Goal: Information Seeking & Learning: Check status

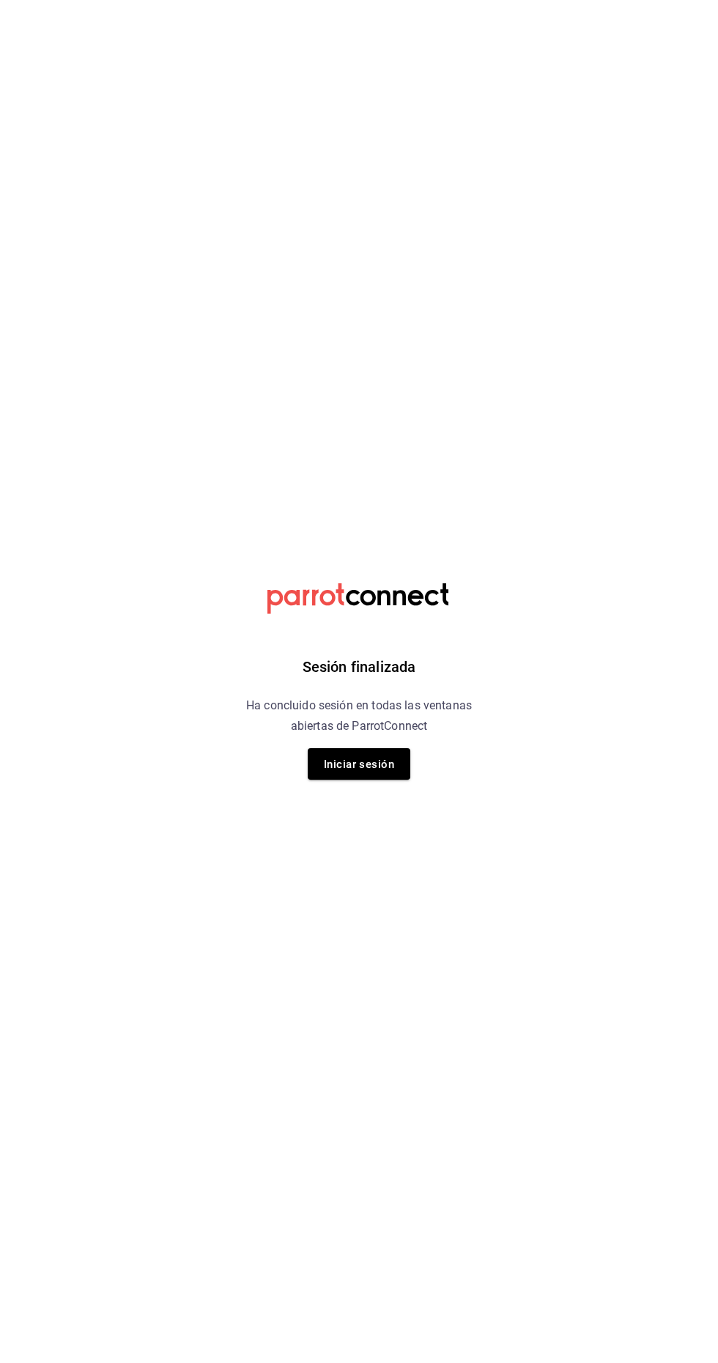
click at [362, 763] on font "Iniciar sesión" at bounding box center [359, 764] width 70 height 13
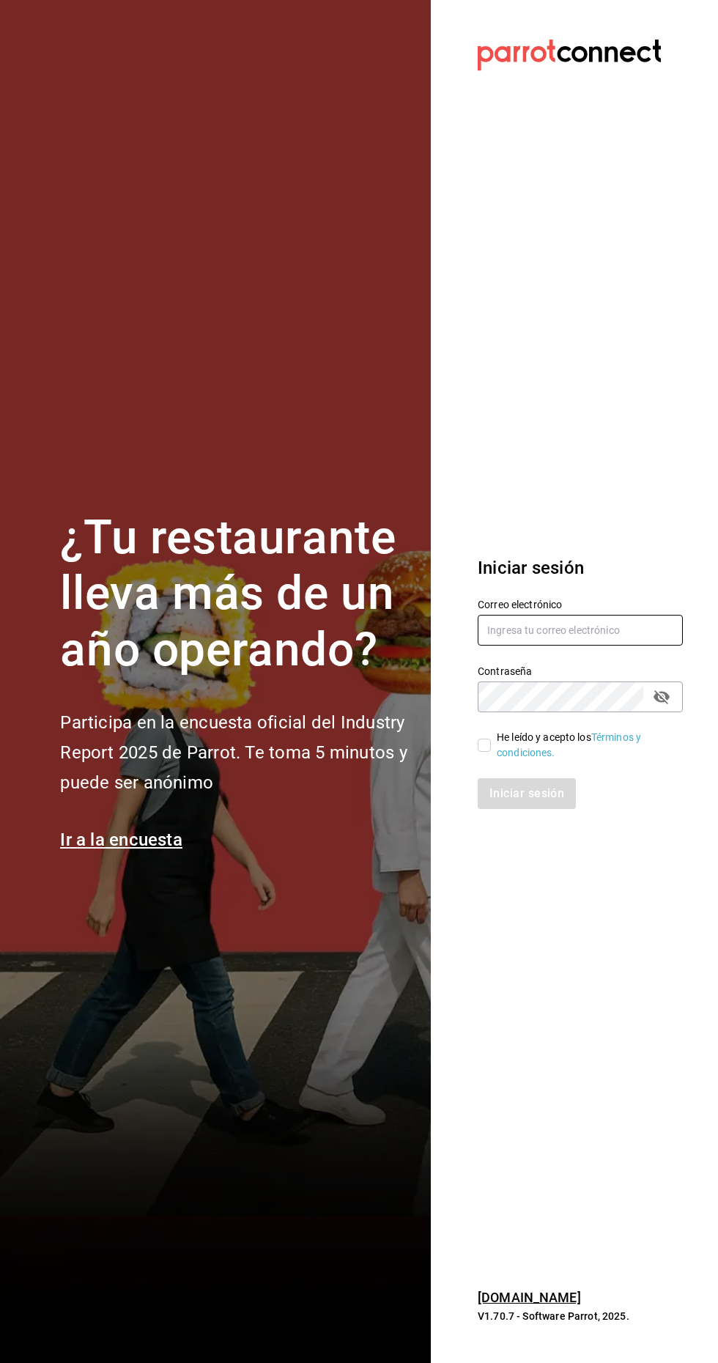
click at [566, 646] on input "text" at bounding box center [580, 630] width 205 height 31
type input "blanquito.car@icloud.com"
click at [484, 752] on input "He leído y acepto los Términos y condiciones." at bounding box center [484, 745] width 13 height 13
checkbox input "true"
click at [533, 809] on button "Iniciar sesión" at bounding box center [528, 793] width 100 height 31
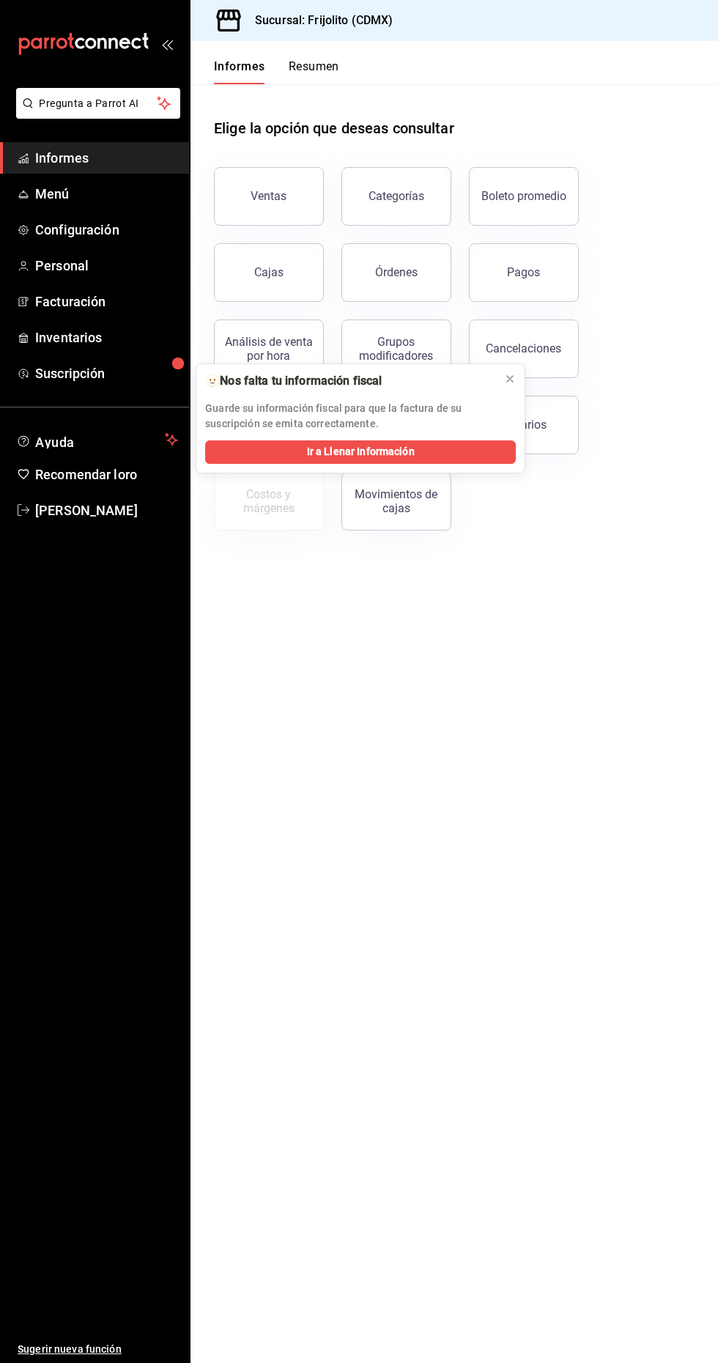
click at [282, 206] on button "Ventas" at bounding box center [269, 196] width 110 height 59
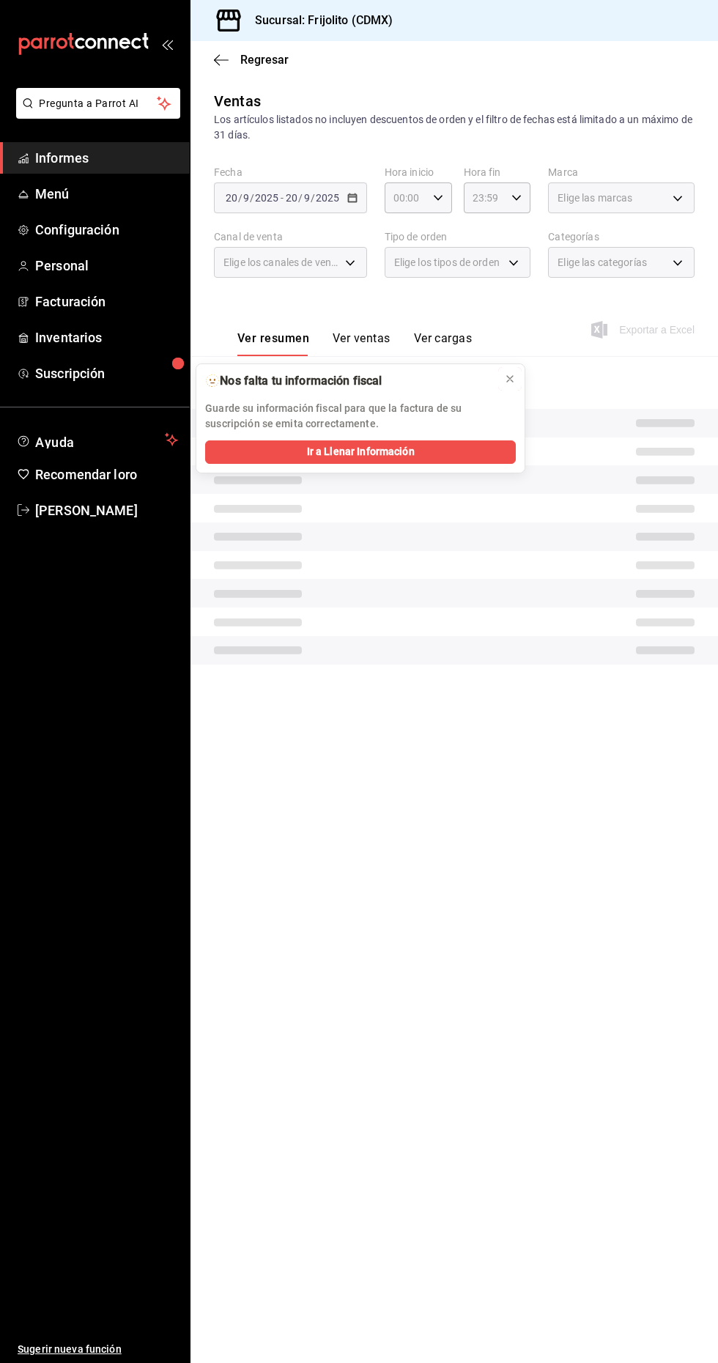
click at [517, 379] on button at bounding box center [509, 378] width 23 height 23
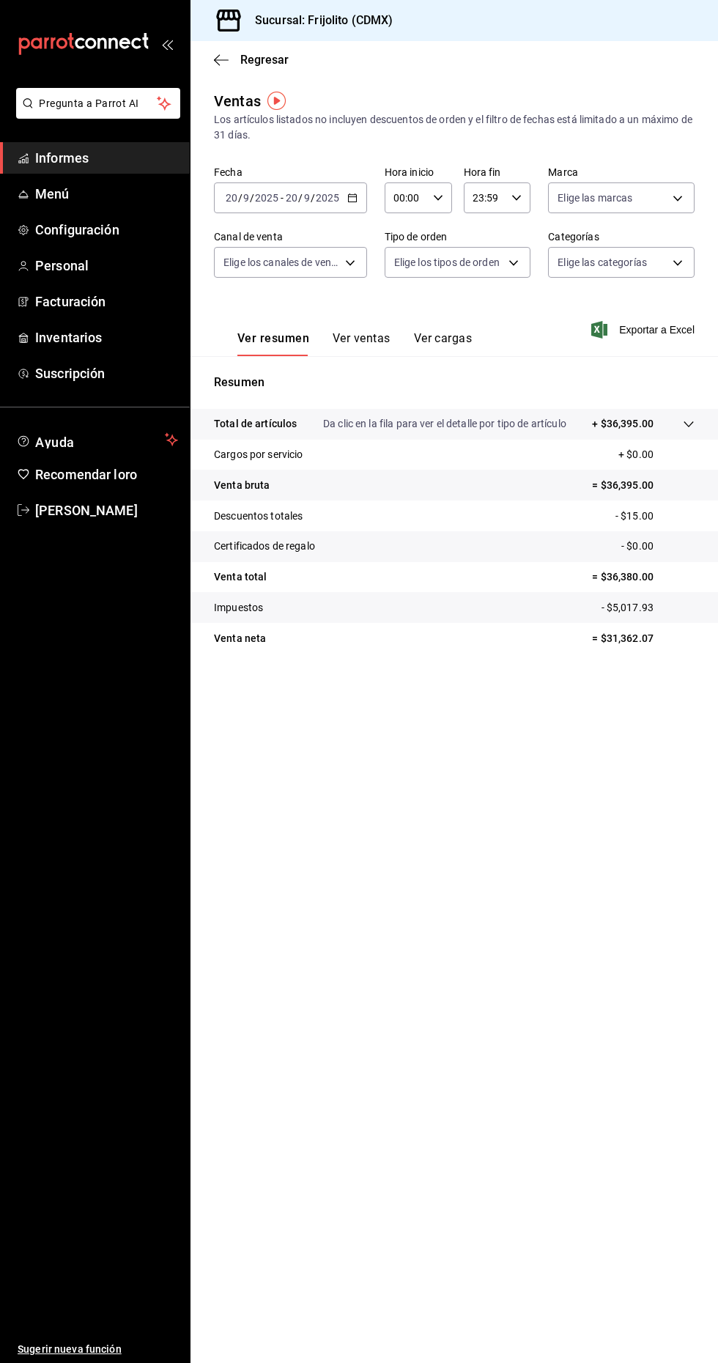
click at [306, 202] on input "9" at bounding box center [306, 198] width 7 height 12
click at [441, 297] on div "Ver resumen Ver ventas Ver cargas Exportar a Excel" at bounding box center [455, 325] width 528 height 61
click at [350, 193] on \(Stroke\) "button" at bounding box center [350, 193] width 1 height 1
click at [292, 274] on span "Ayer" at bounding box center [283, 274] width 114 height 15
click at [689, 424] on icon at bounding box center [689, 424] width 12 height 12
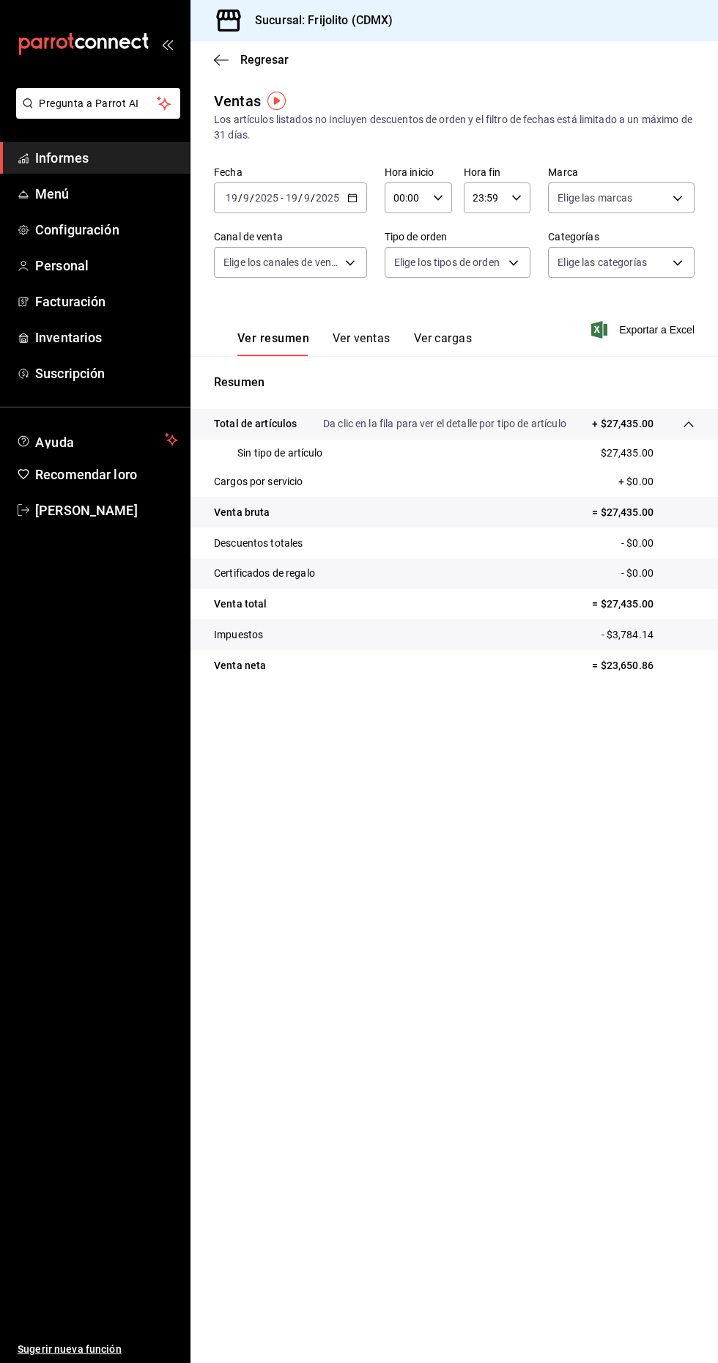
click at [651, 338] on span "Exportar a Excel" at bounding box center [644, 330] width 100 height 18
click at [347, 337] on font "Ver ventas" at bounding box center [362, 338] width 58 height 14
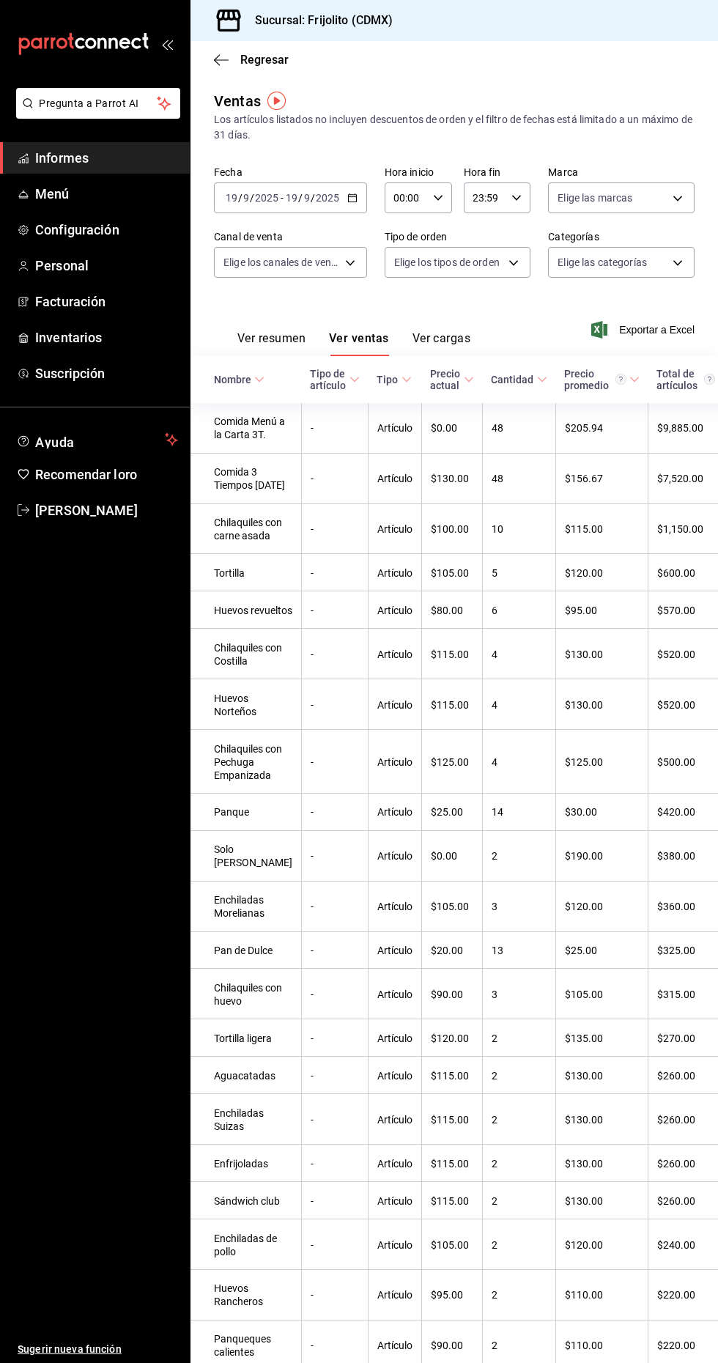
click at [448, 336] on font "Ver cargas" at bounding box center [442, 338] width 59 height 14
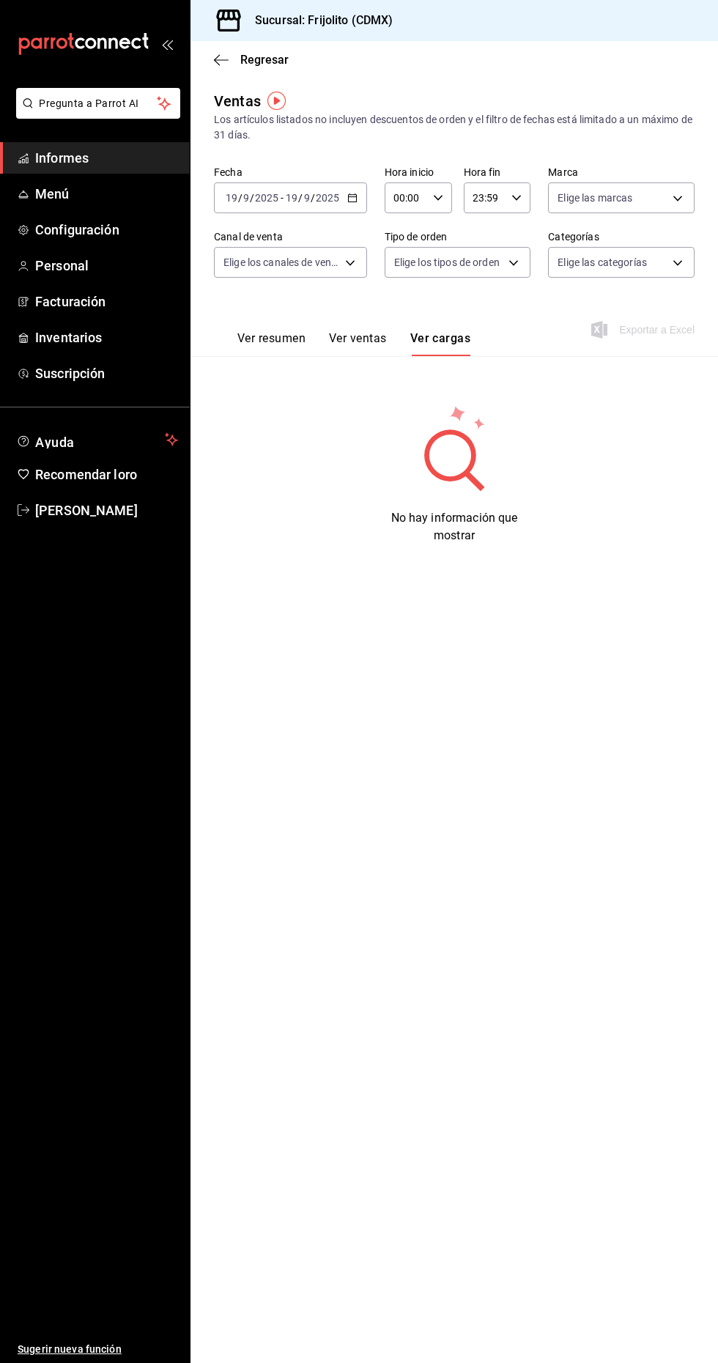
click at [276, 338] on font "Ver resumen" at bounding box center [271, 338] width 68 height 14
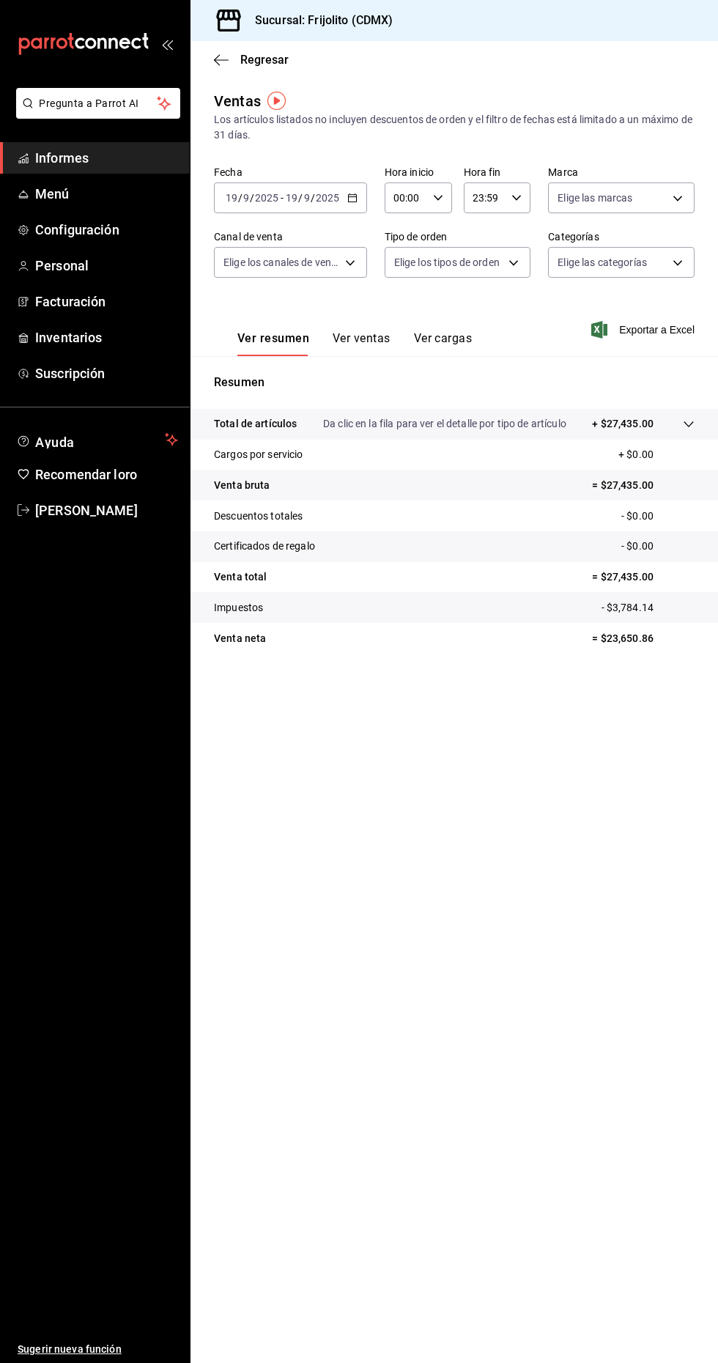
click at [393, 415] on tr "Total de artículos Da clic en la fila para ver el detalle por tipo de artículo …" at bounding box center [455, 424] width 528 height 31
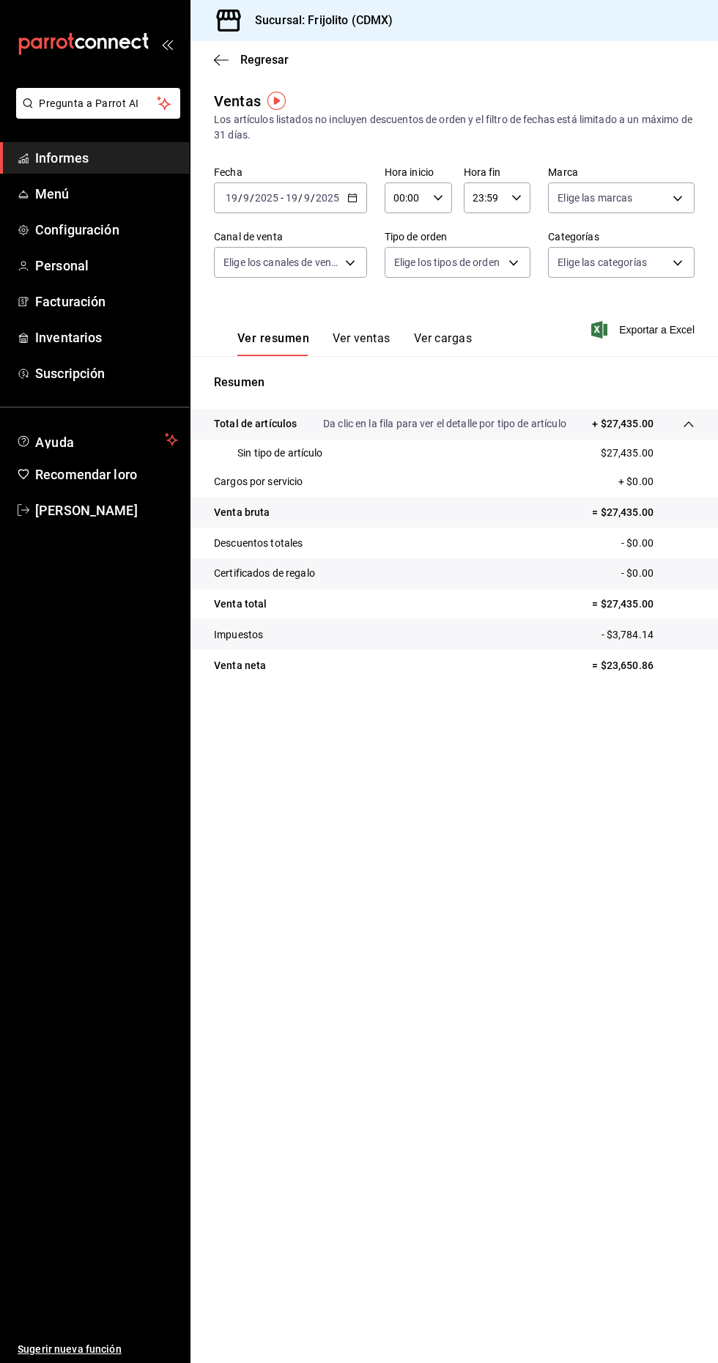
click at [340, 482] on tr "Cargos por servicio + $0.00" at bounding box center [455, 482] width 528 height 31
click at [350, 513] on tr "Venta bruta = $27,435.00" at bounding box center [455, 512] width 528 height 31
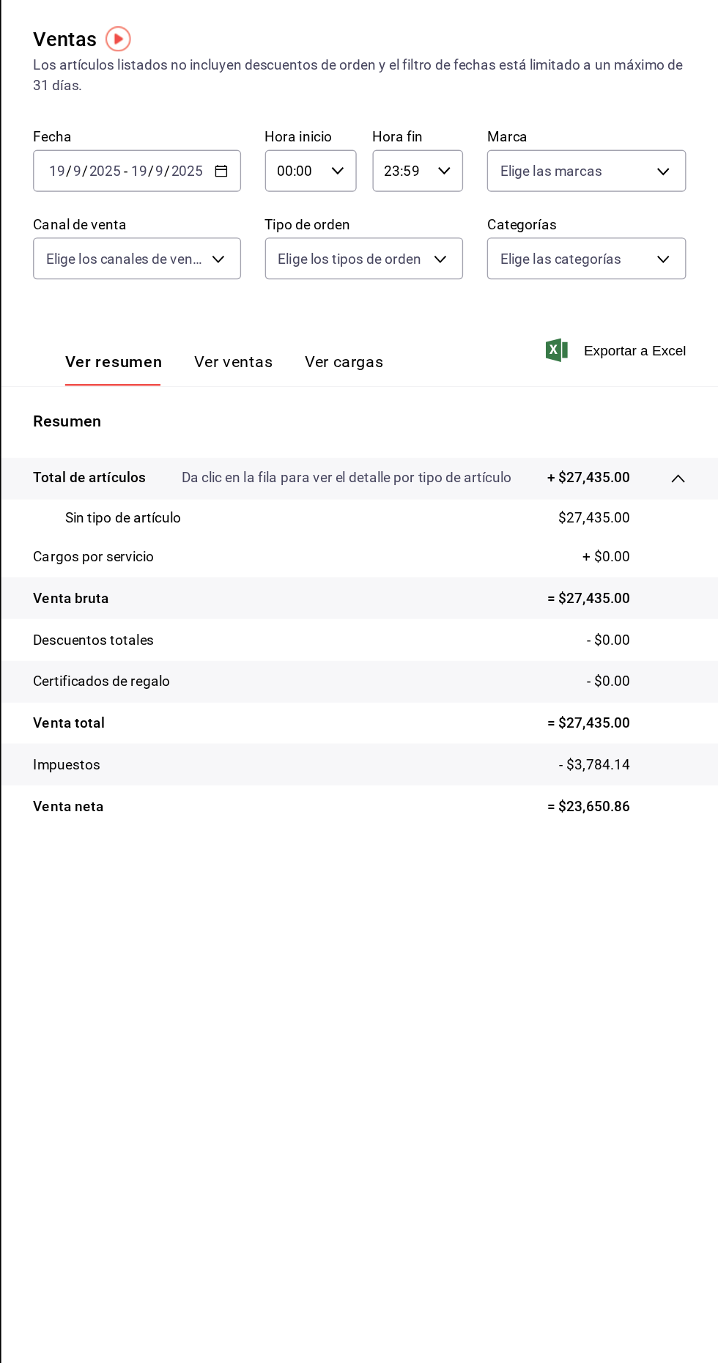
click at [499, 520] on tr "Venta bruta = $27,435.00" at bounding box center [455, 512] width 528 height 31
click at [634, 202] on body "Pregunta a Parrot AI Informes Menú Configuración Personal Facturación Inventari…" at bounding box center [359, 681] width 718 height 1363
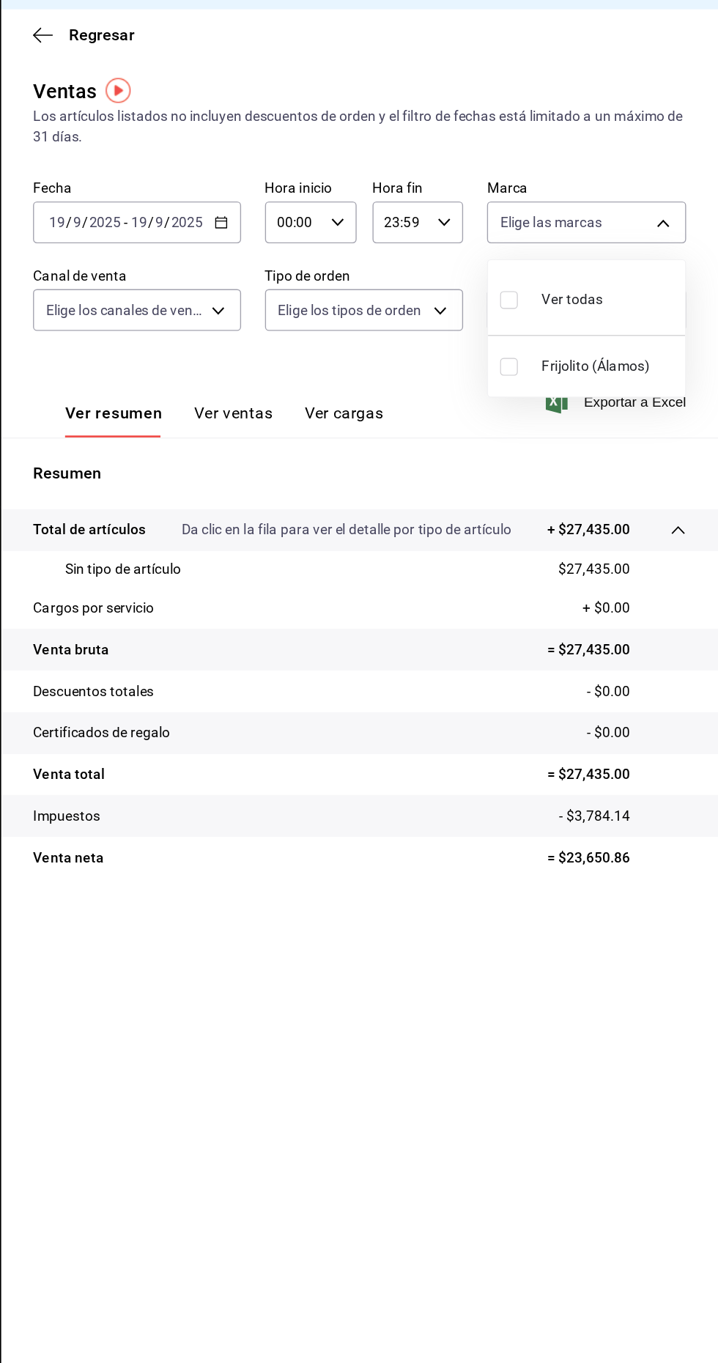
click at [563, 281] on hr at bounding box center [621, 281] width 145 height 1
click at [564, 250] on input "checkbox" at bounding box center [564, 254] width 13 height 13
checkbox input "true"
type input "fc8b736d-9607-41c4-8ad9-ebf73ddc51fe"
checkbox input "true"
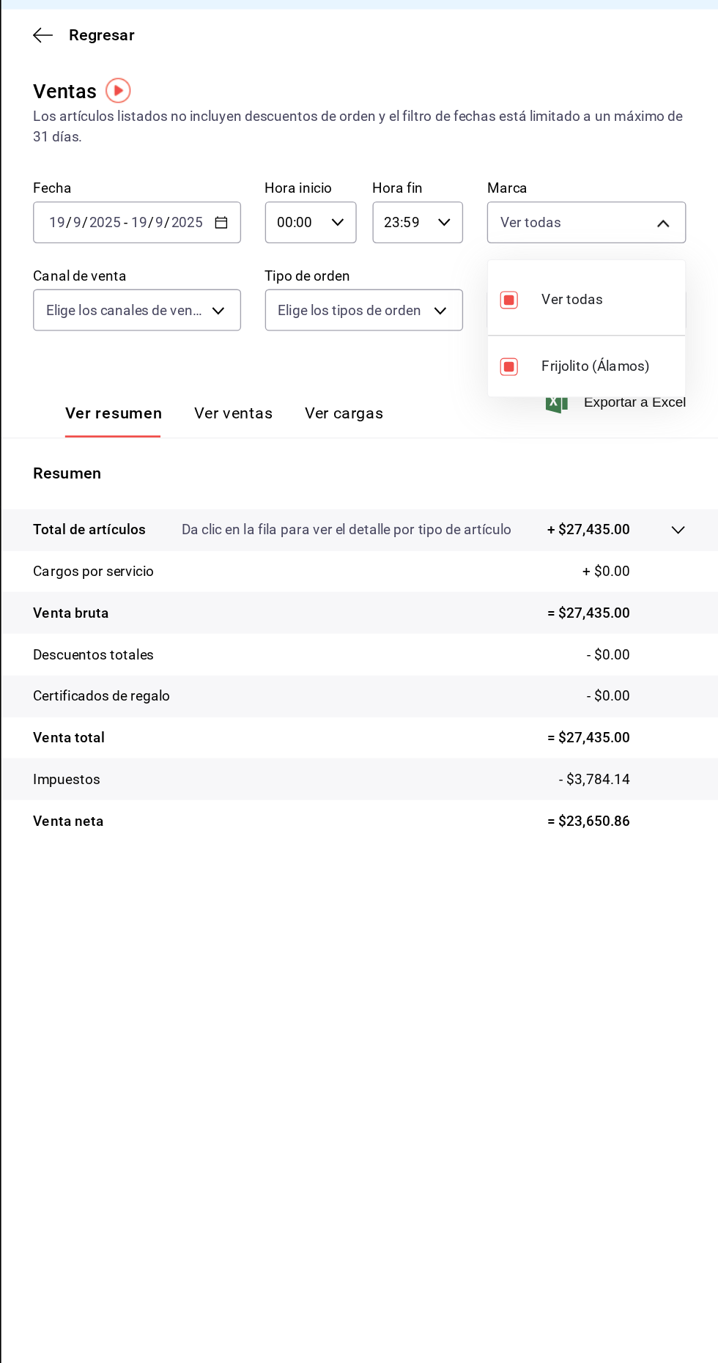
click at [699, 417] on div at bounding box center [359, 681] width 718 height 1363
click at [697, 418] on tr "Total de artículos Da clic en la fila para ver el detalle por tipo de artículo …" at bounding box center [455, 424] width 528 height 31
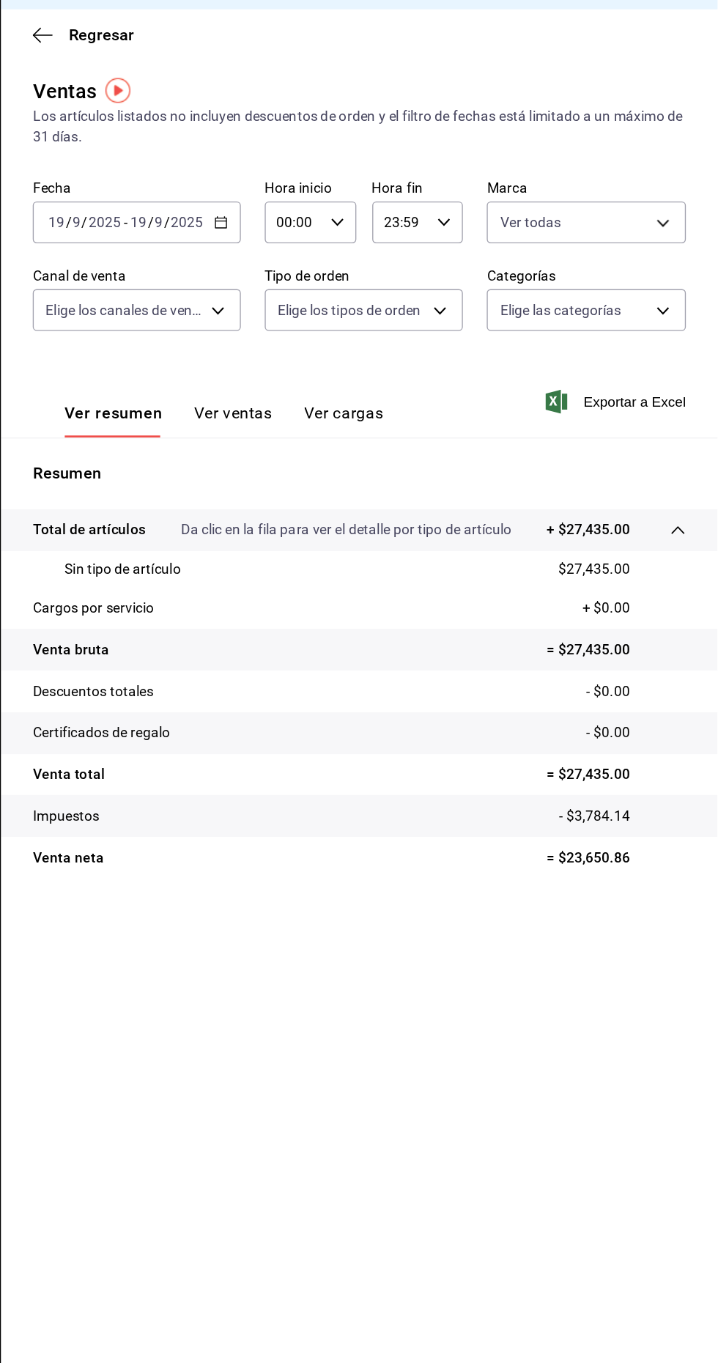
click at [332, 192] on input "2025" at bounding box center [327, 198] width 25 height 12
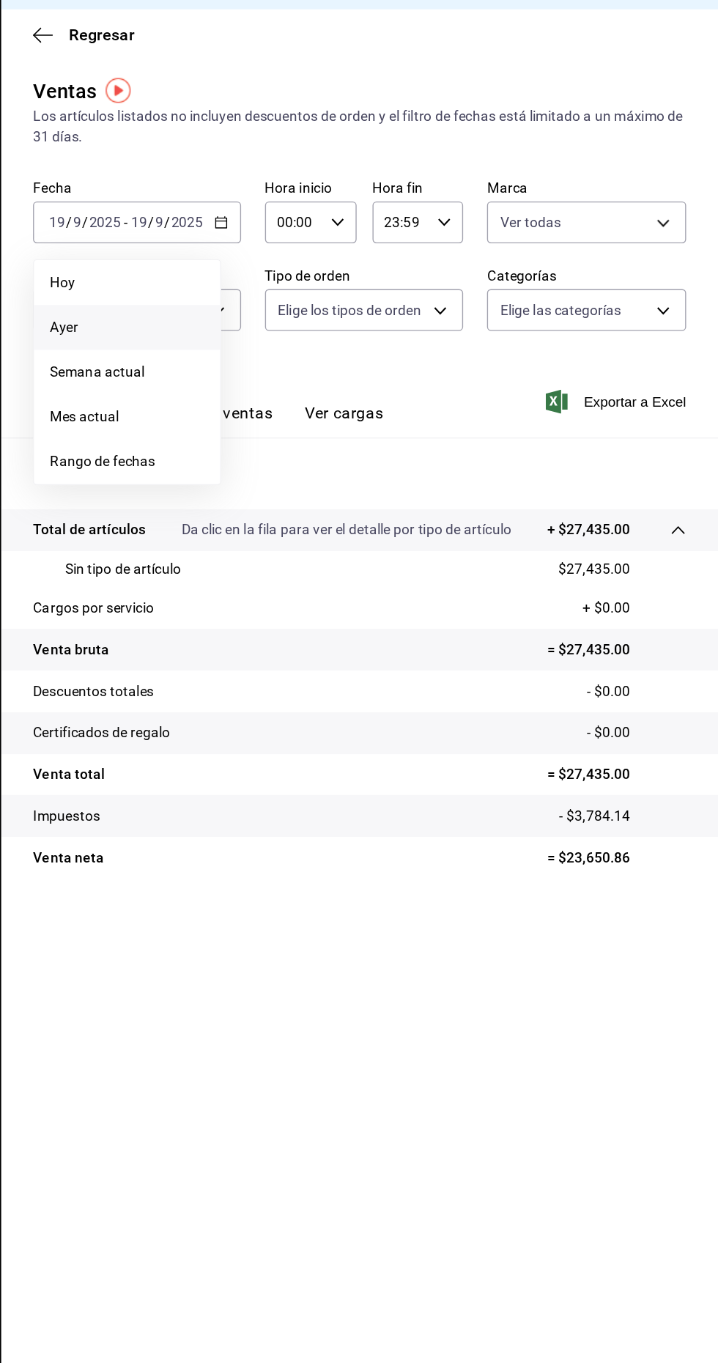
click at [500, 346] on div "Ver resumen Ver ventas Ver cargas Exportar a Excel" at bounding box center [455, 325] width 528 height 61
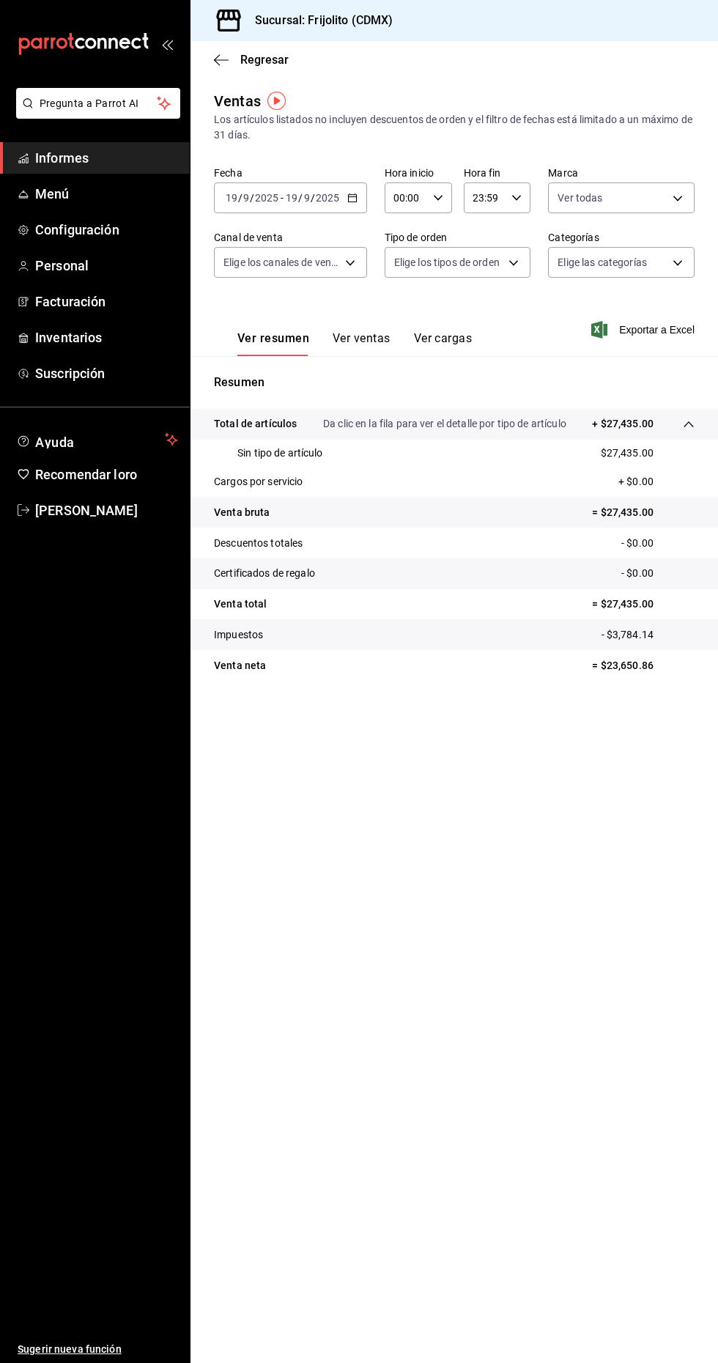
click at [377, 339] on font "Ver ventas" at bounding box center [362, 338] width 58 height 14
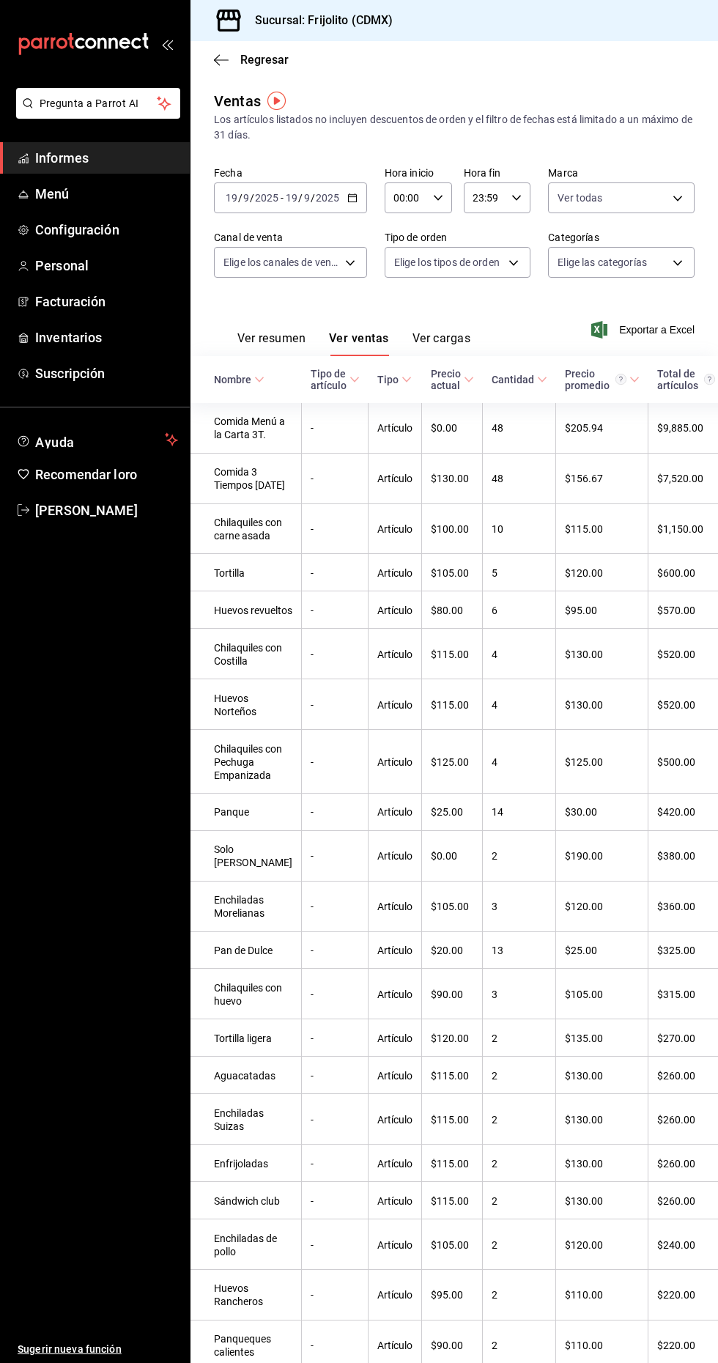
click at [284, 338] on font "Ver resumen" at bounding box center [271, 338] width 68 height 14
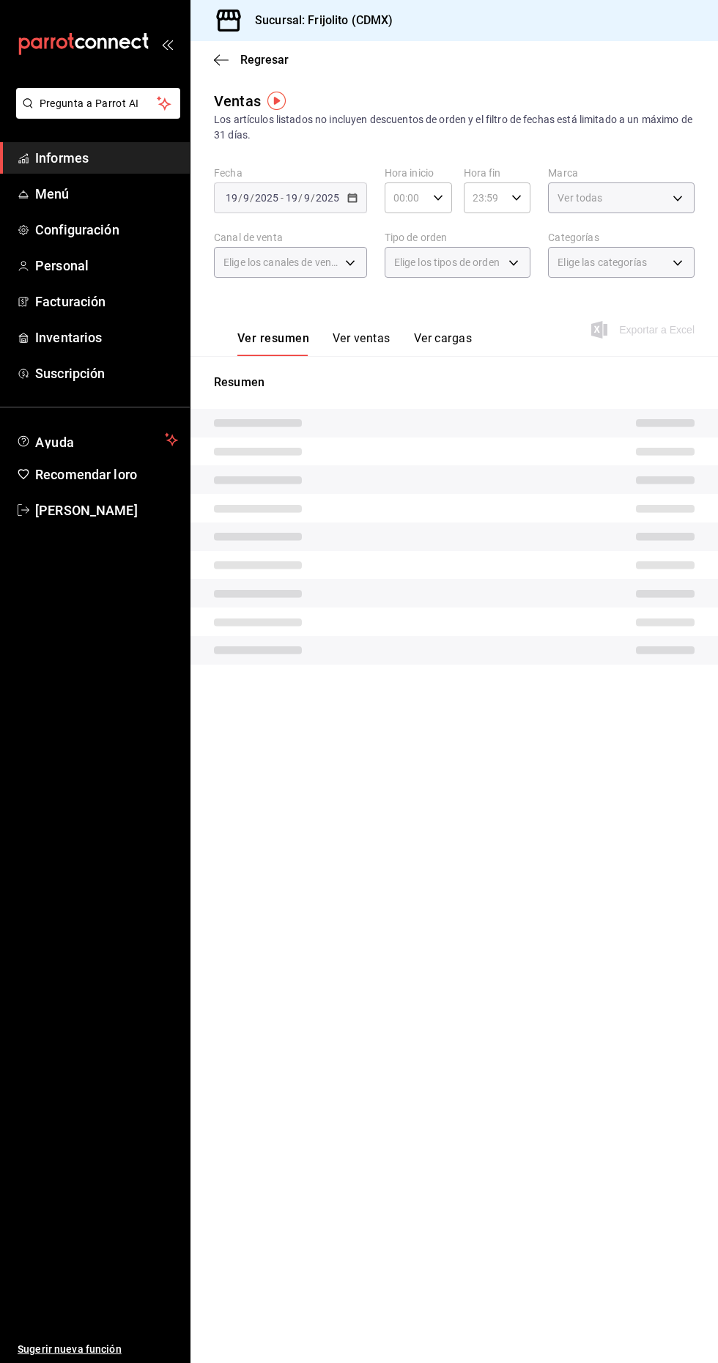
click at [278, 335] on font "Ver resumen" at bounding box center [273, 338] width 72 height 14
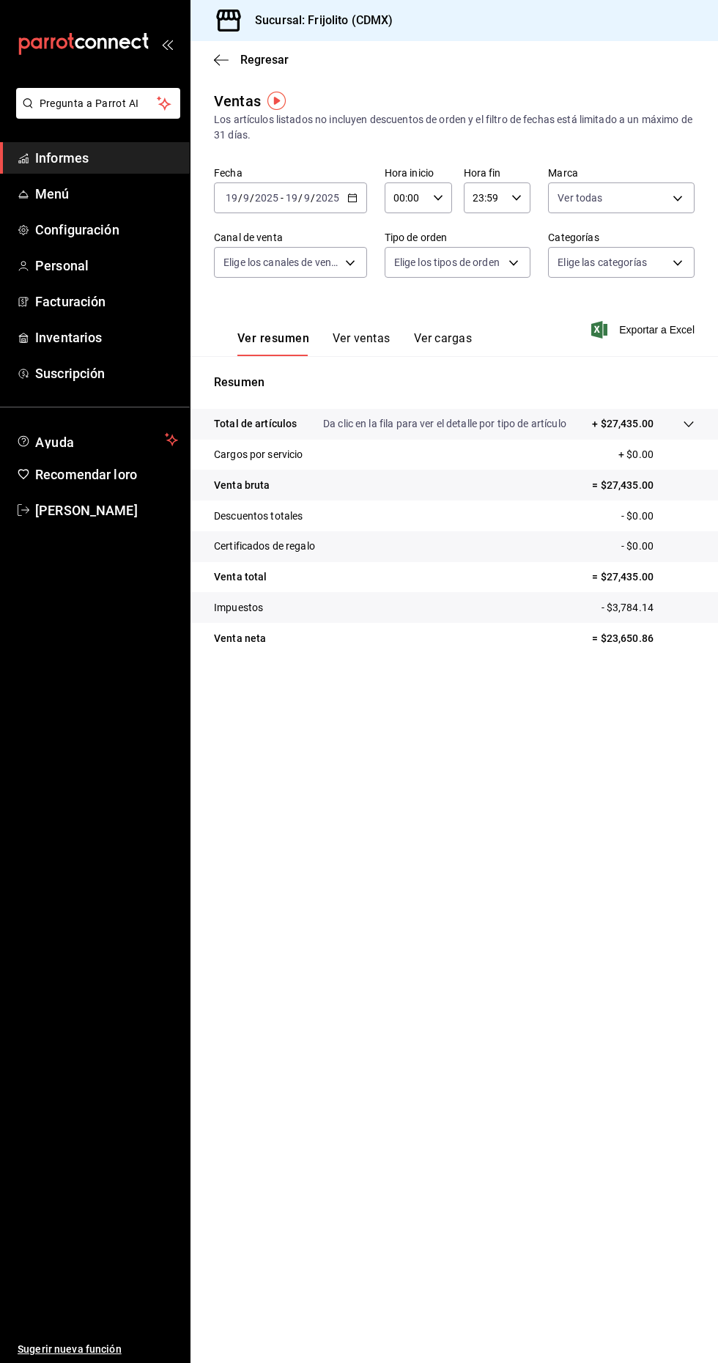
click at [330, 256] on body "Pregunta a Parrot AI Informes Menú Configuración Personal Facturación Inventari…" at bounding box center [359, 681] width 718 height 1363
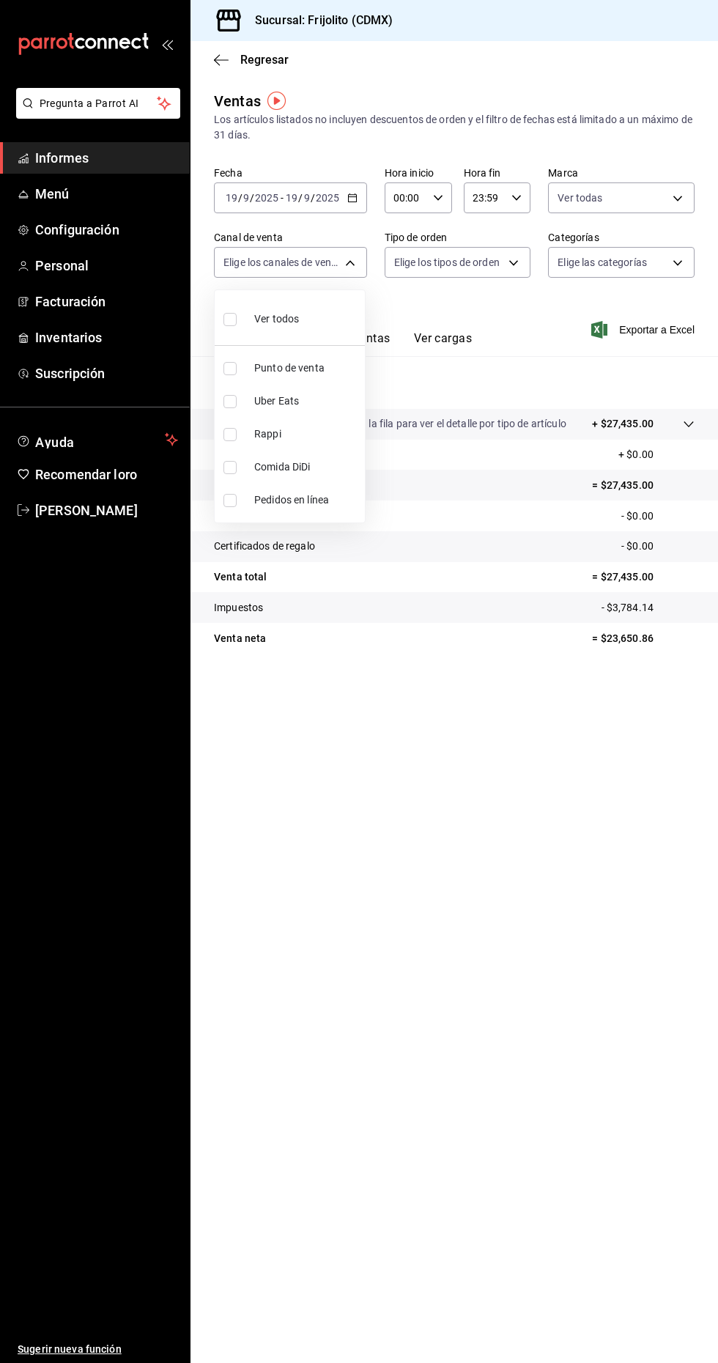
click at [336, 366] on span "Punto de venta" at bounding box center [306, 368] width 105 height 15
type input "PARROT"
checkbox input "true"
click at [437, 269] on div at bounding box center [359, 681] width 718 height 1363
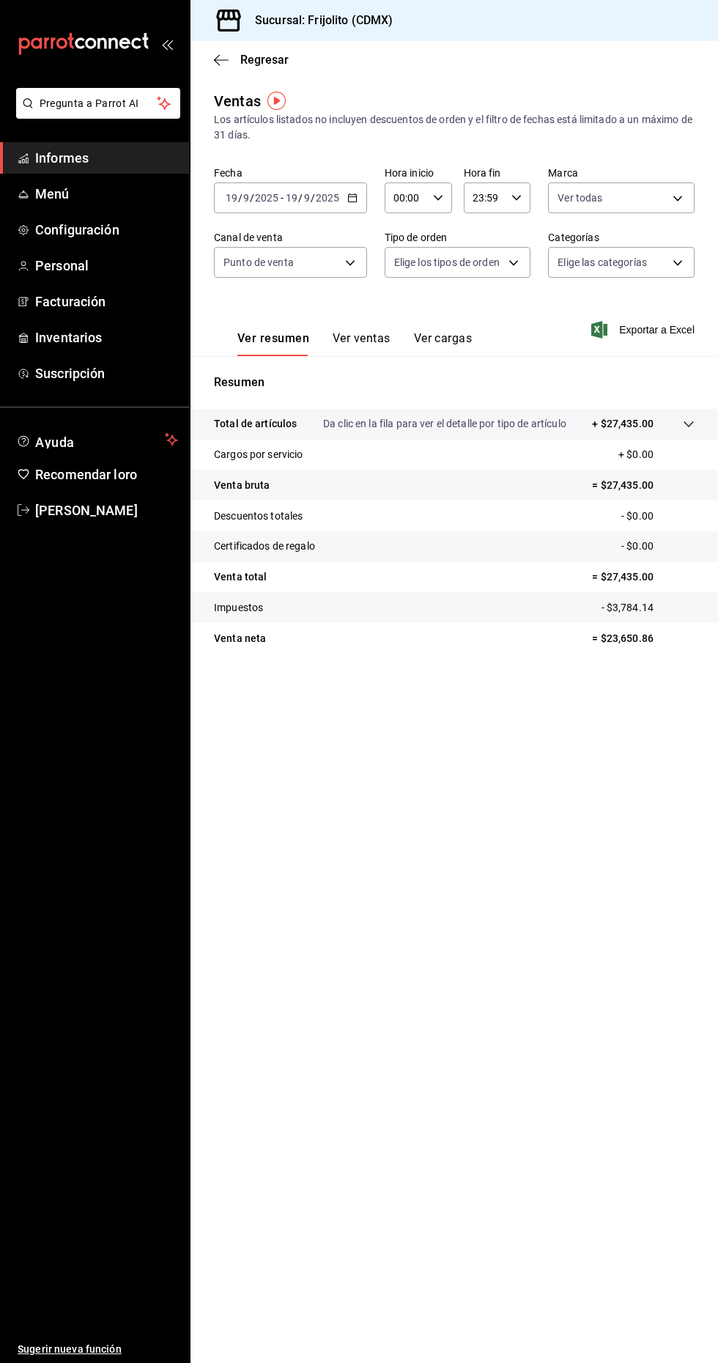
click at [462, 258] on body "Pregunta a Parrot AI Informes Menú Configuración Personal Facturación Inventari…" at bounding box center [359, 681] width 718 height 1363
click at [477, 434] on font "Comer Aquí" at bounding box center [450, 434] width 53 height 12
type input "b0edadff-8ad5-4fc8-9435-9f7555253132"
checkbox input "true"
click at [631, 251] on div at bounding box center [359, 681] width 718 height 1363
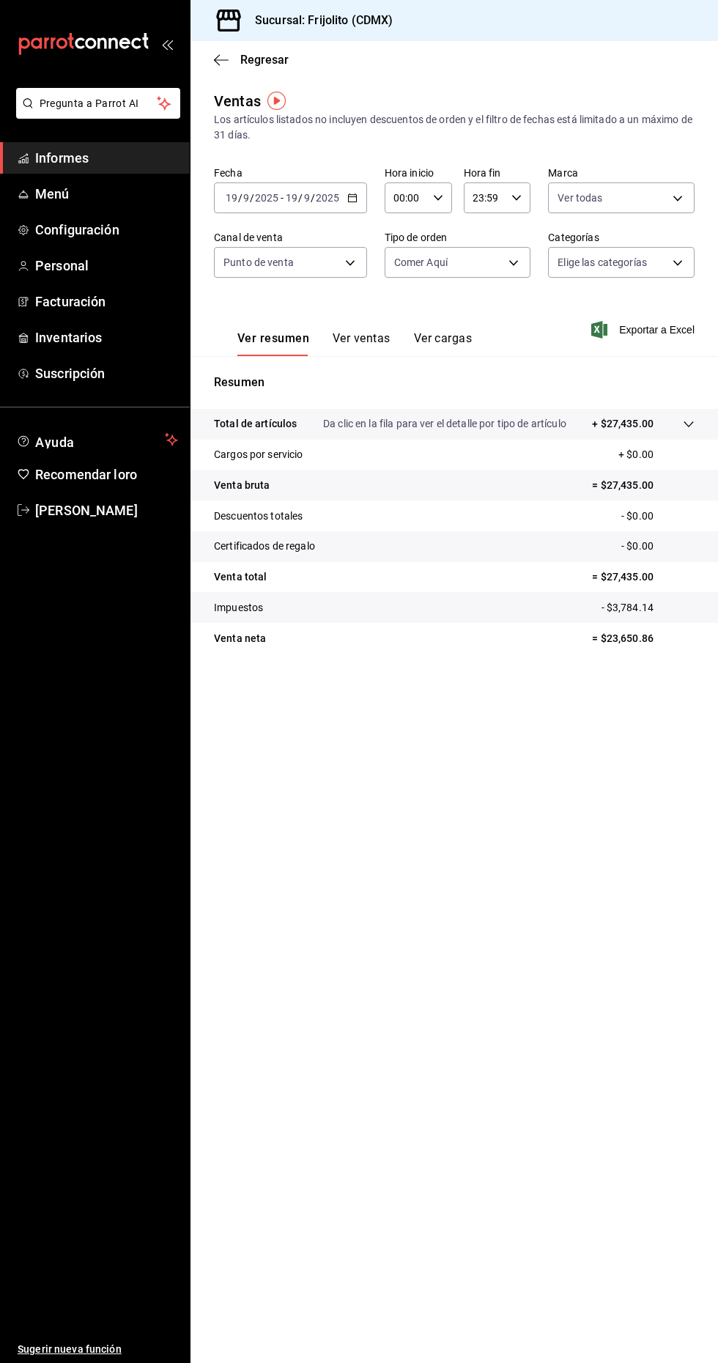
click at [621, 253] on body "Pregunta a Parrot AI Informes Menú Configuración Personal Facturación Inventari…" at bounding box center [359, 681] width 718 height 1363
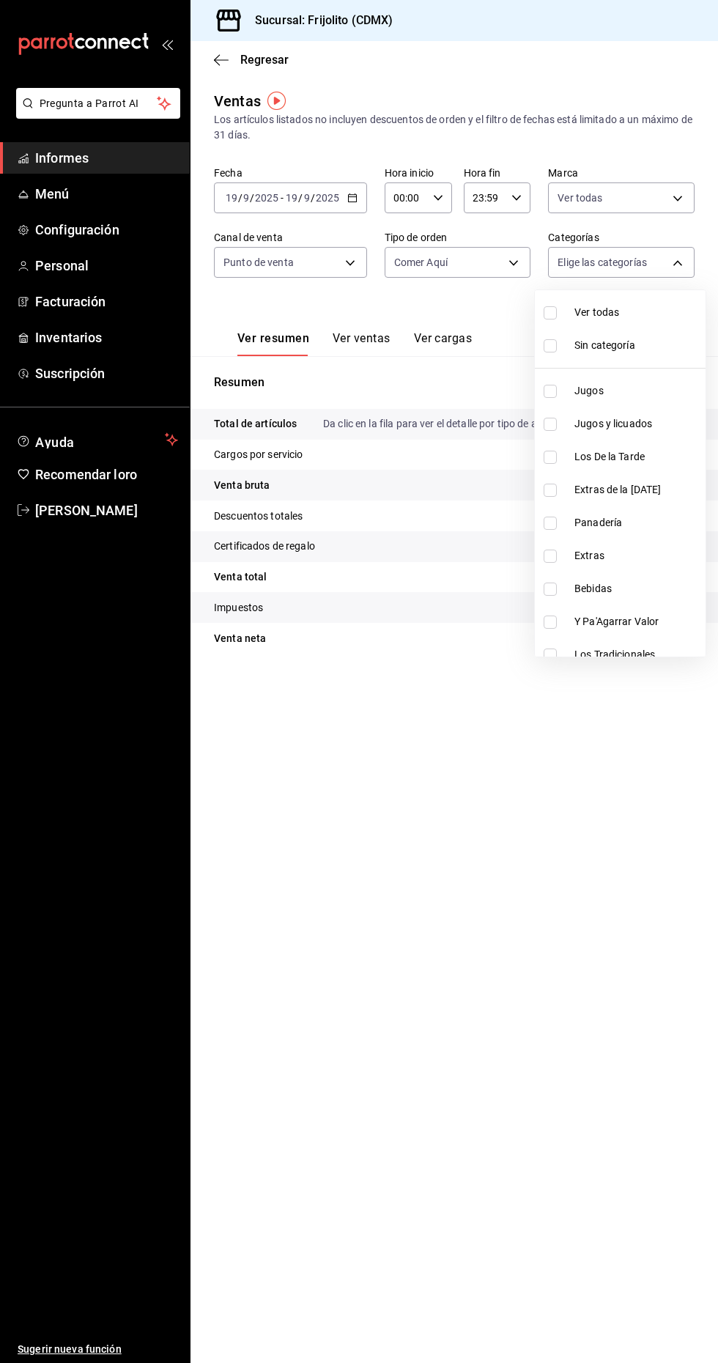
click at [605, 262] on div at bounding box center [359, 681] width 718 height 1363
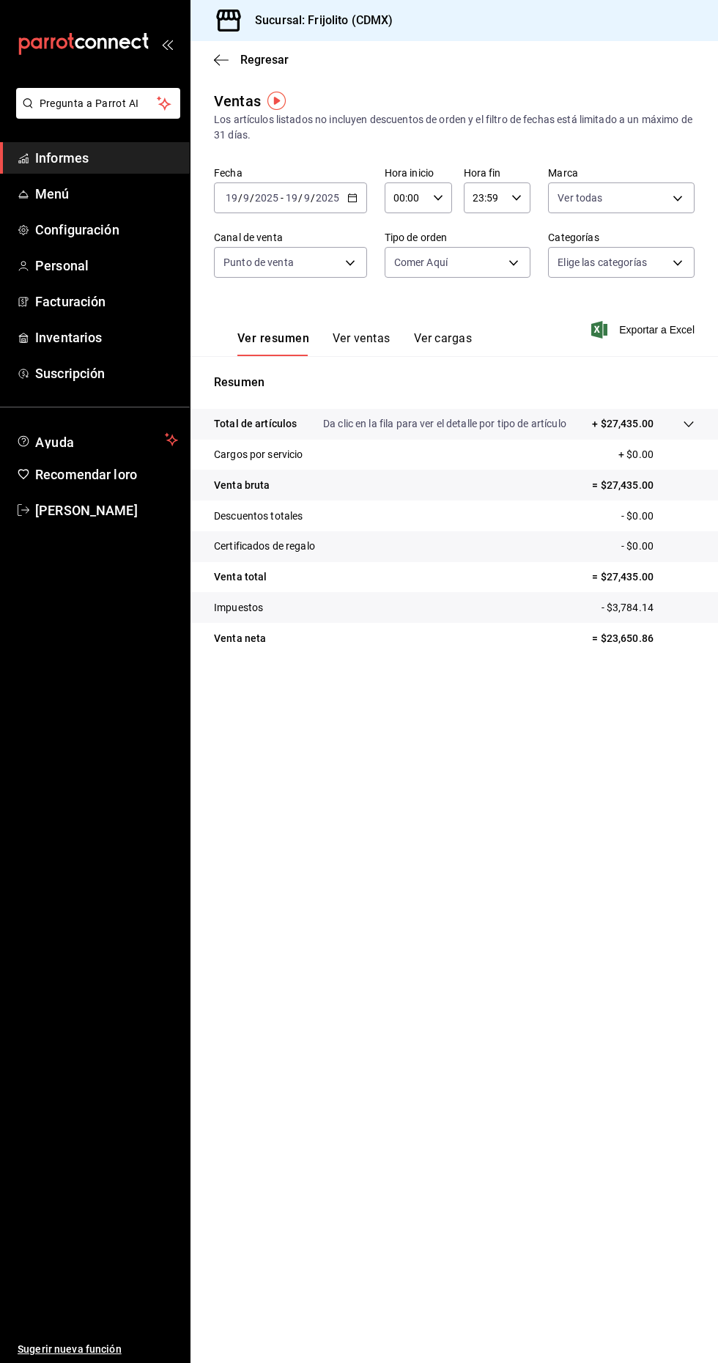
click at [583, 196] on body "Pregunta a Parrot AI Informes Menú Configuración Personal Facturación Inventari…" at bounding box center [359, 681] width 718 height 1363
click at [577, 182] on div at bounding box center [359, 681] width 718 height 1363
click at [126, 165] on span "Informes" at bounding box center [106, 158] width 143 height 20
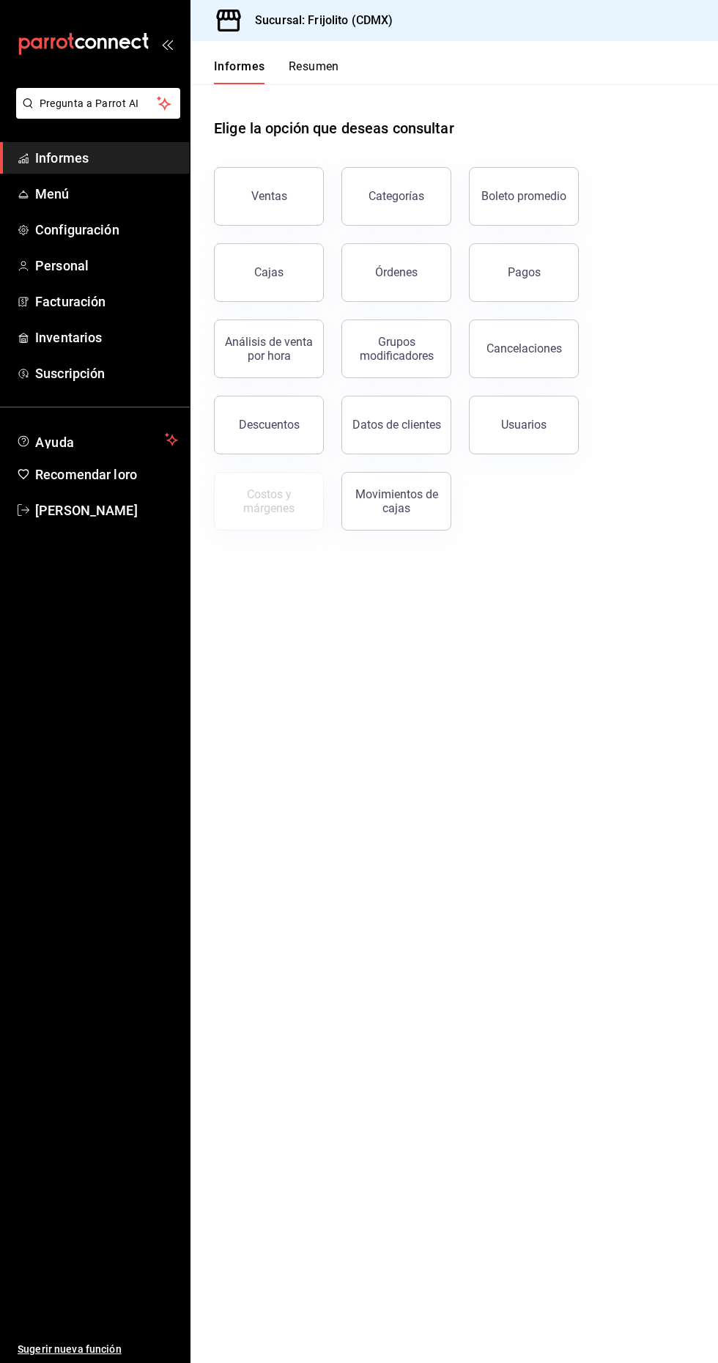
click at [514, 176] on button "Boleto promedio" at bounding box center [524, 196] width 110 height 59
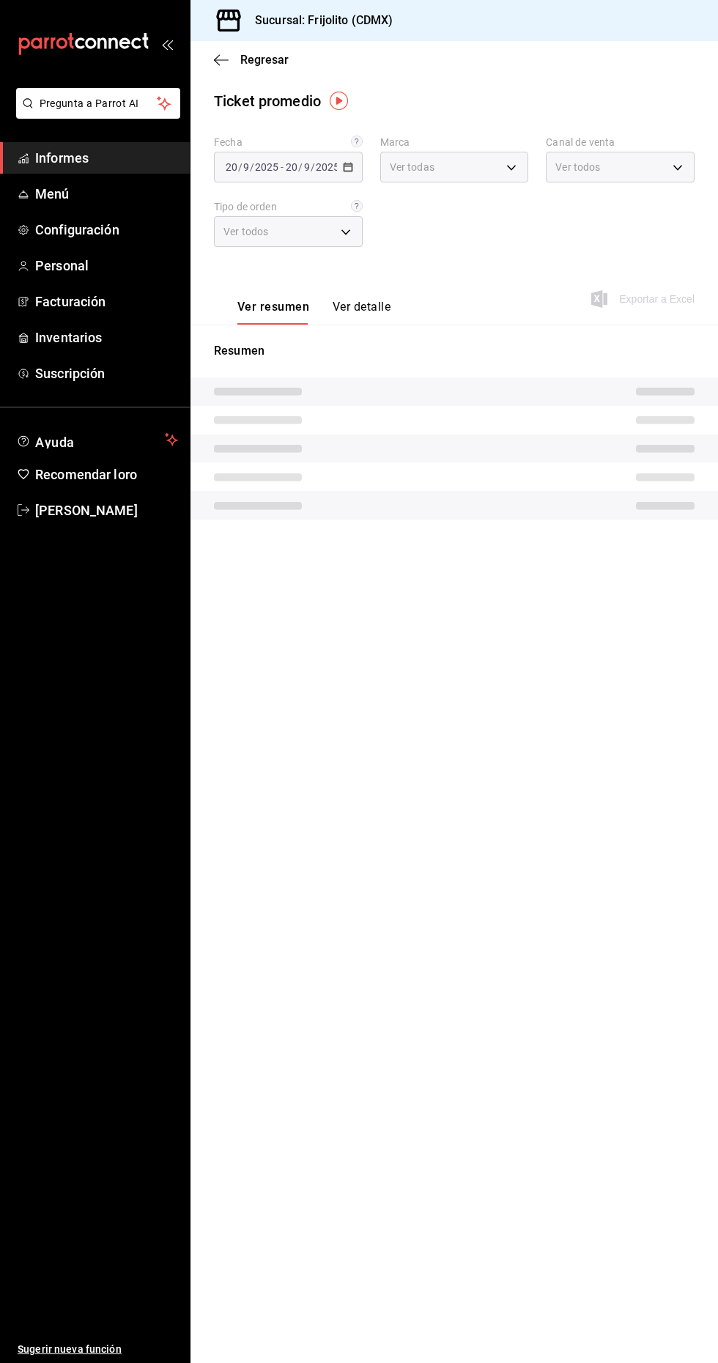
type input "fc8b736d-9607-41c4-8ad9-ebf73ddc51fe"
type input "PARROT,UBER_EATS,RAPPI,DIDI_FOOD,ONLINE"
type input "8b095509-bfe2-4136-ae3a-b2b2f0a30bab,6432e447-bb3a-45f6-bb54-ad58391883c2,b0eda…"
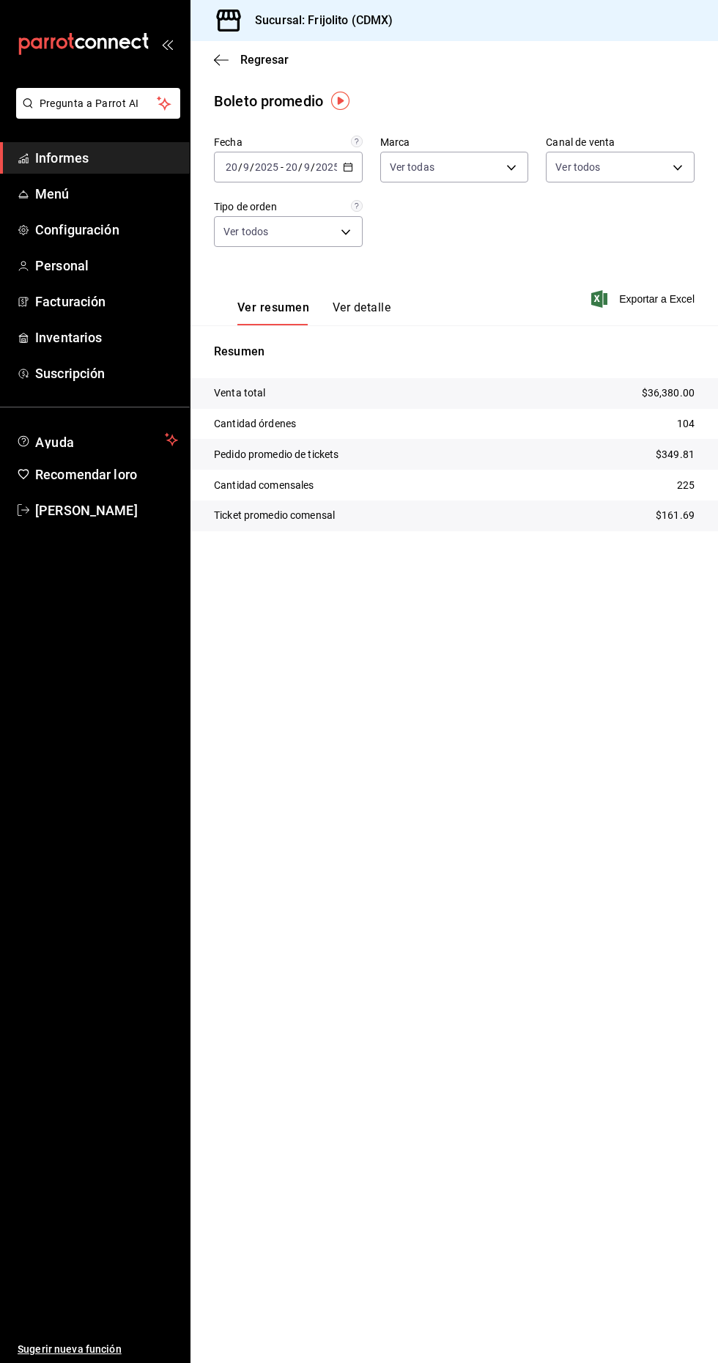
click at [468, 159] on body "Pregunta a Parrot AI Informes Menú Configuración Personal Facturación Inventari…" at bounding box center [359, 681] width 718 height 1363
click at [618, 207] on div at bounding box center [359, 681] width 718 height 1363
click at [303, 245] on body "Pregunta a Parrot AI Informes Menú Configuración Personal Facturación Inventari…" at bounding box center [359, 681] width 718 height 1363
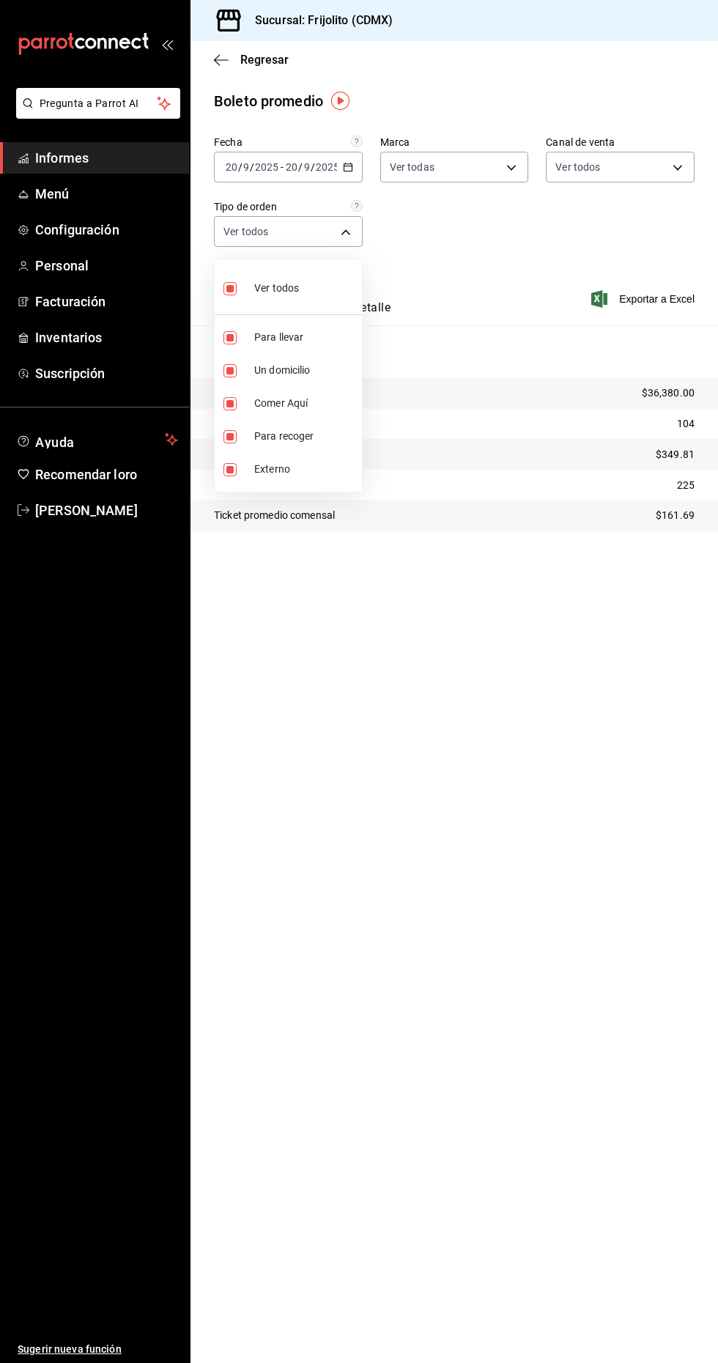
click at [518, 193] on div at bounding box center [359, 681] width 718 height 1363
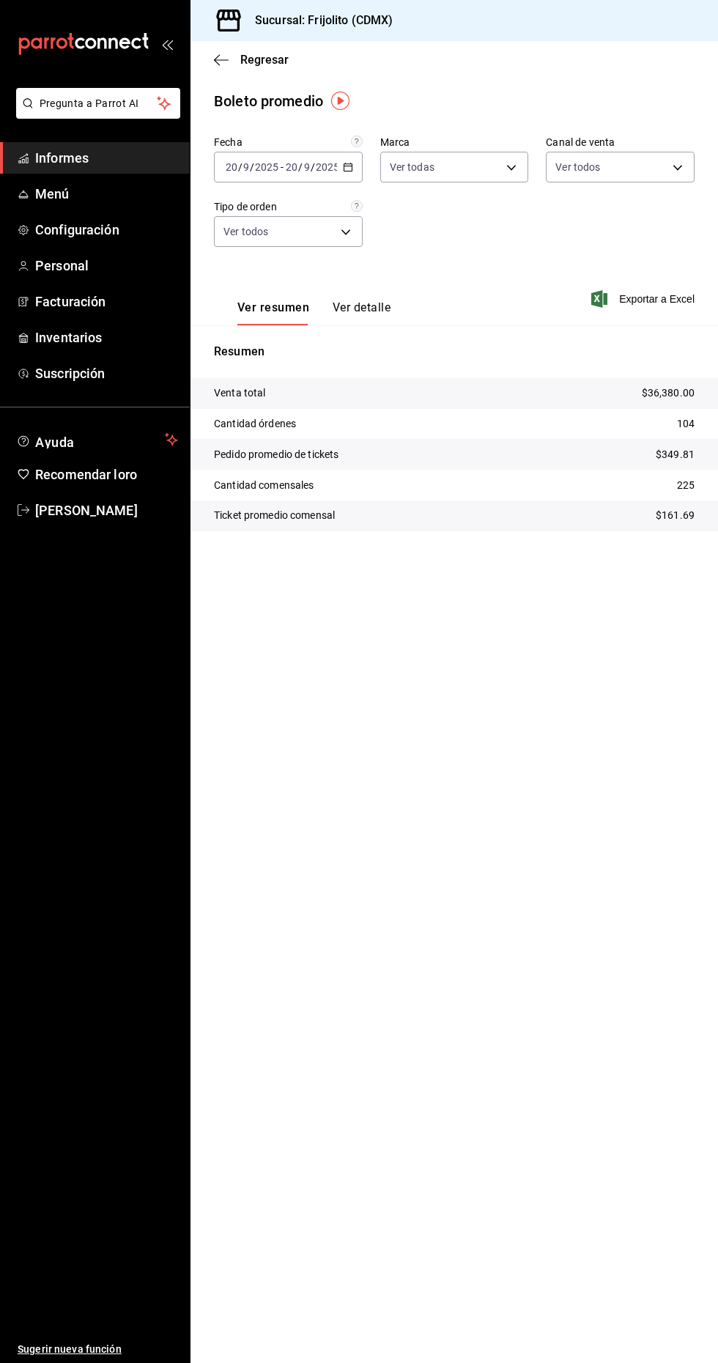
click at [589, 141] on font "Canal de venta" at bounding box center [580, 142] width 69 height 12
click at [624, 160] on body "Pregunta a Parrot AI Informes Menú Configuración Personal Facturación Inventari…" at bounding box center [359, 681] width 718 height 1363
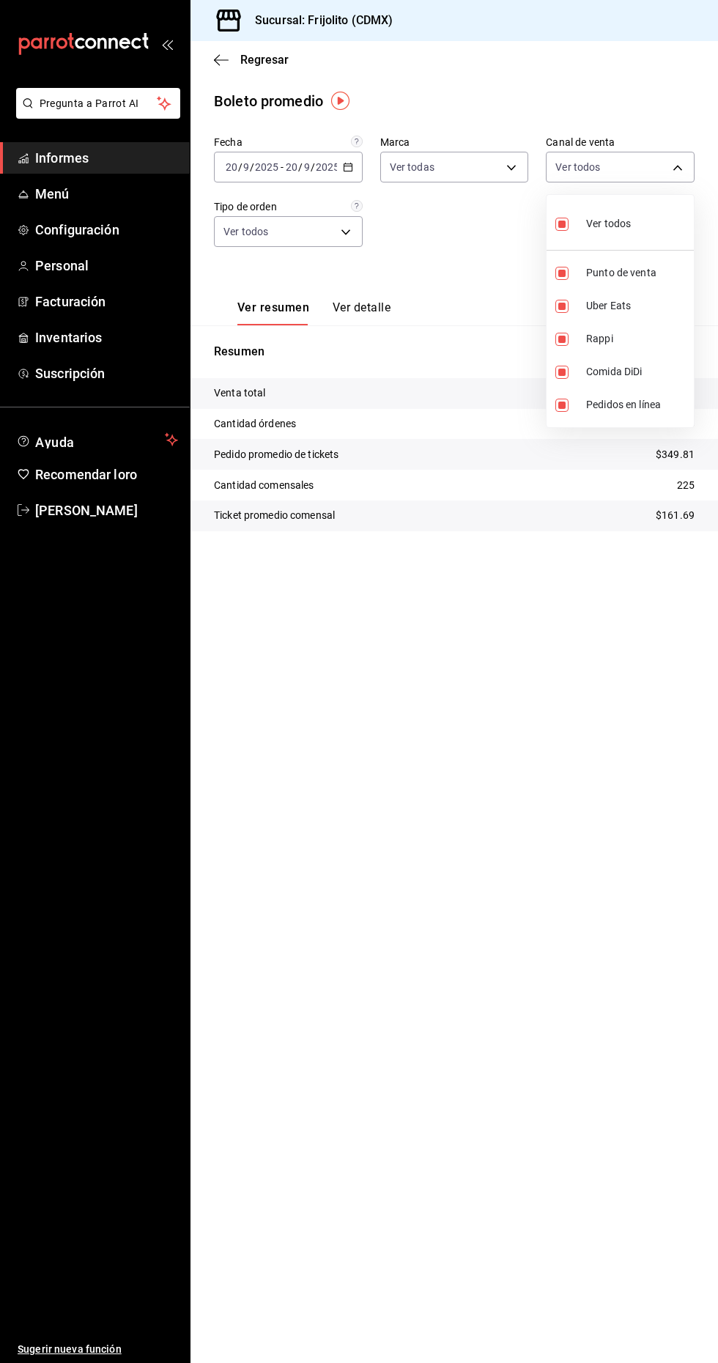
click at [463, 239] on div at bounding box center [359, 681] width 718 height 1363
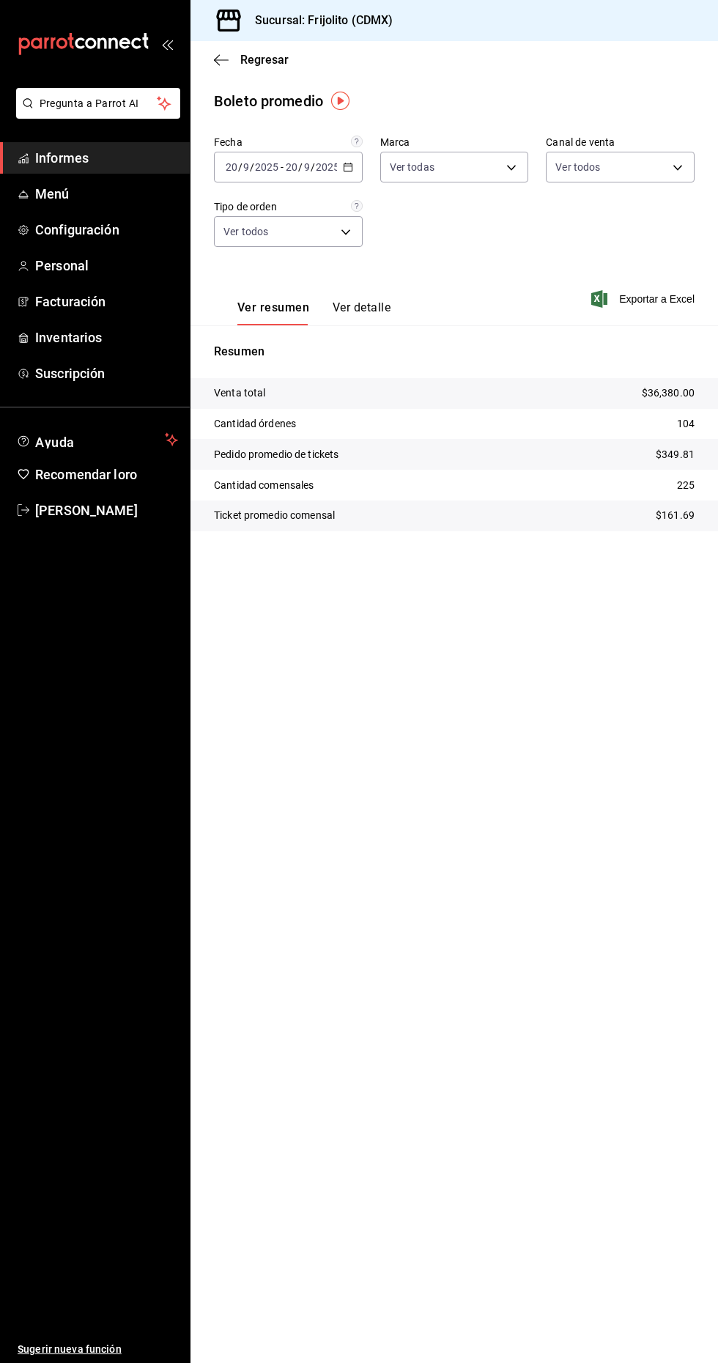
click at [624, 382] on tr "Venta total $36,380.00" at bounding box center [455, 393] width 528 height 31
click at [384, 300] on font "Ver detalle" at bounding box center [362, 307] width 58 height 14
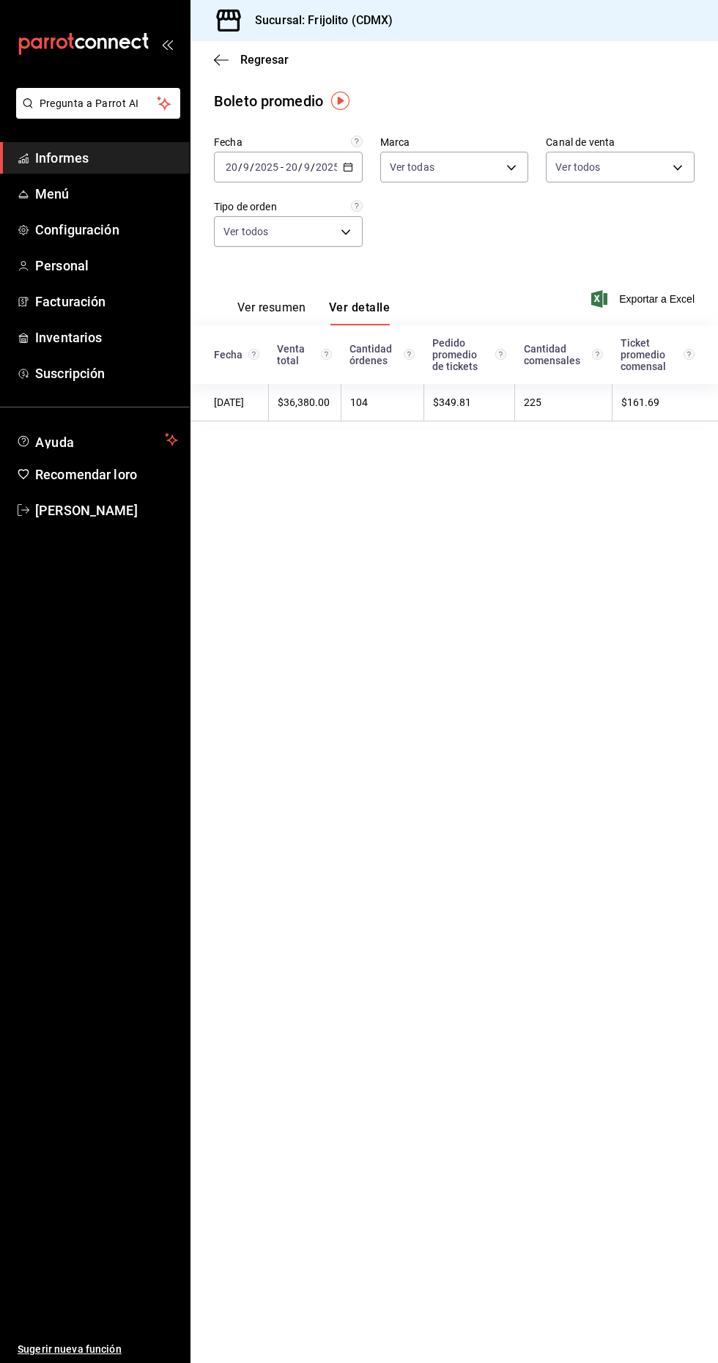
click at [424, 347] on th "Cantidad órdenes" at bounding box center [382, 354] width 83 height 59
click at [409, 350] on div at bounding box center [406, 354] width 17 height 11
click at [424, 336] on th "Cantidad órdenes" at bounding box center [382, 354] width 83 height 59
click at [424, 341] on th "Cantidad órdenes" at bounding box center [382, 354] width 83 height 59
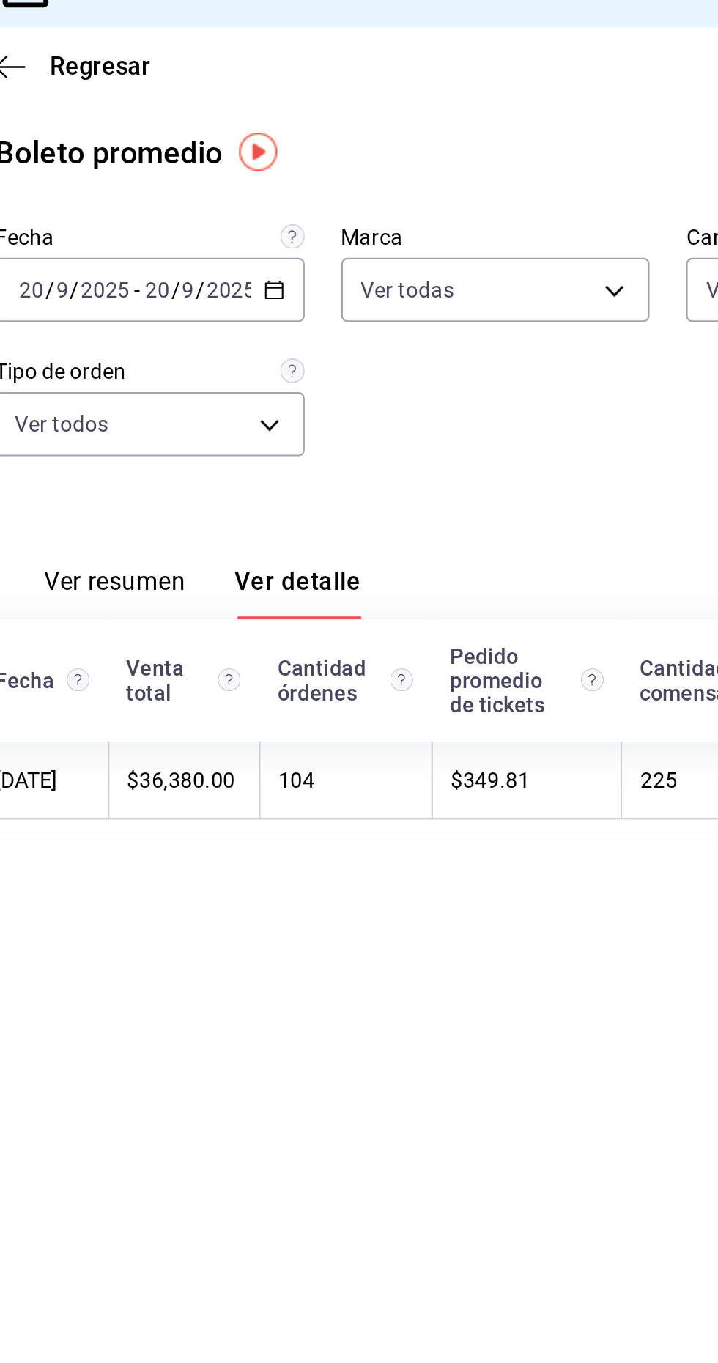
click at [416, 192] on div "Fecha [DATE] [DATE] - [DATE] [DATE] Marca Ver todas fc8b736d-9607-41c4-8ad9-ebf…" at bounding box center [454, 200] width 481 height 129
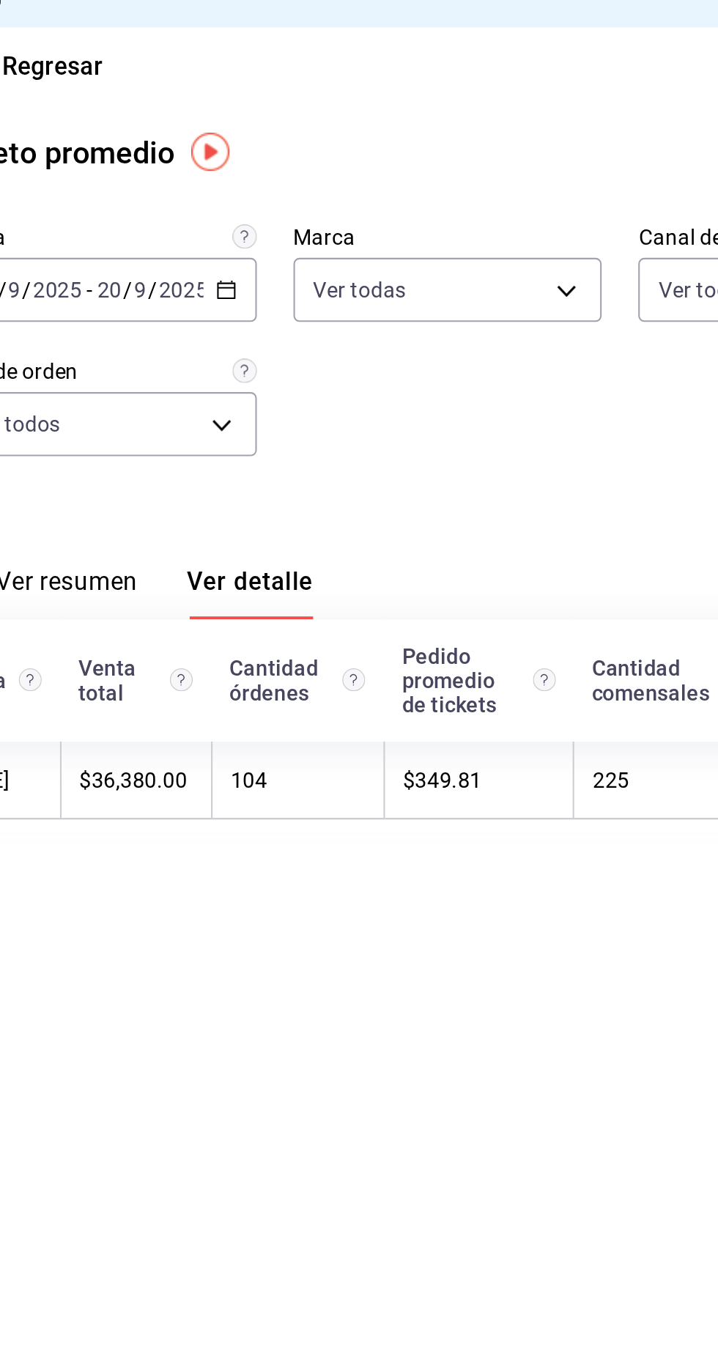
click at [413, 360] on icon "Cantidad de órdenes en el día." at bounding box center [409, 354] width 11 height 11
click at [413, 350] on circle "Cantidad de órdenes en el día." at bounding box center [409, 355] width 10 height 10
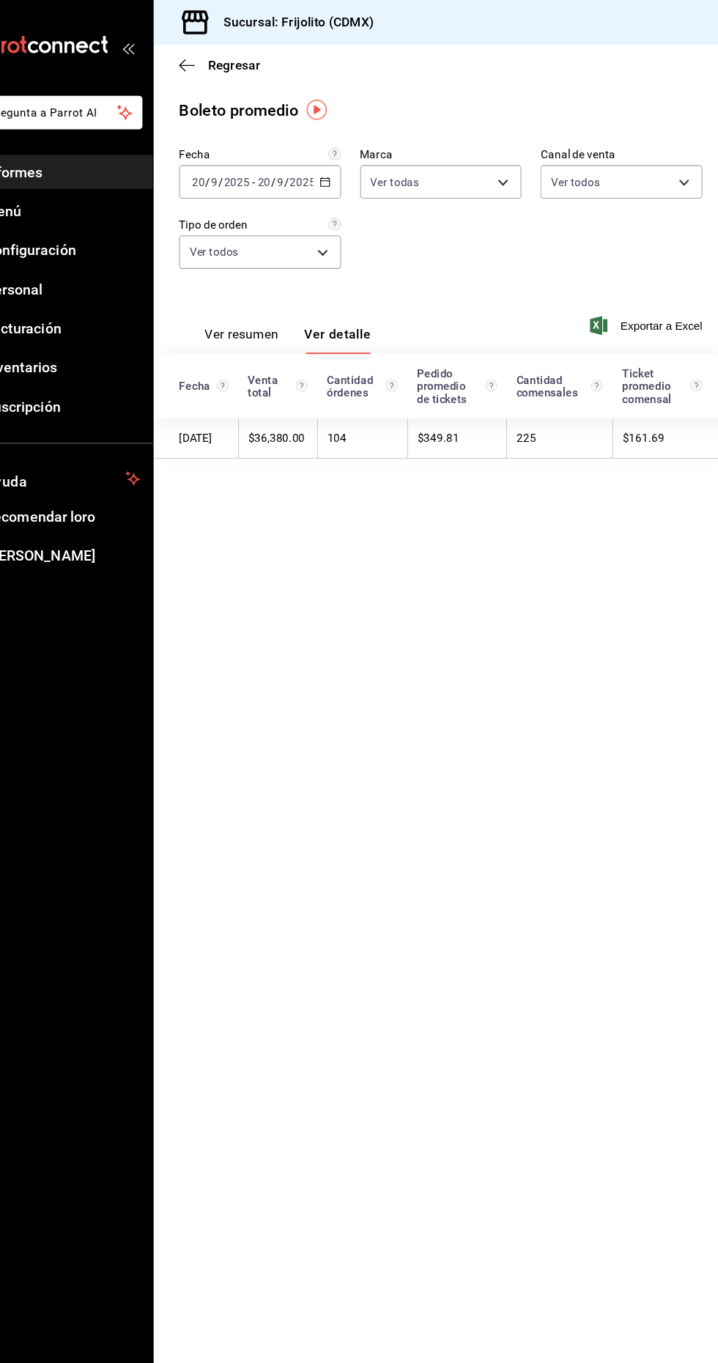
click at [287, 307] on font "Ver resumen" at bounding box center [271, 307] width 68 height 14
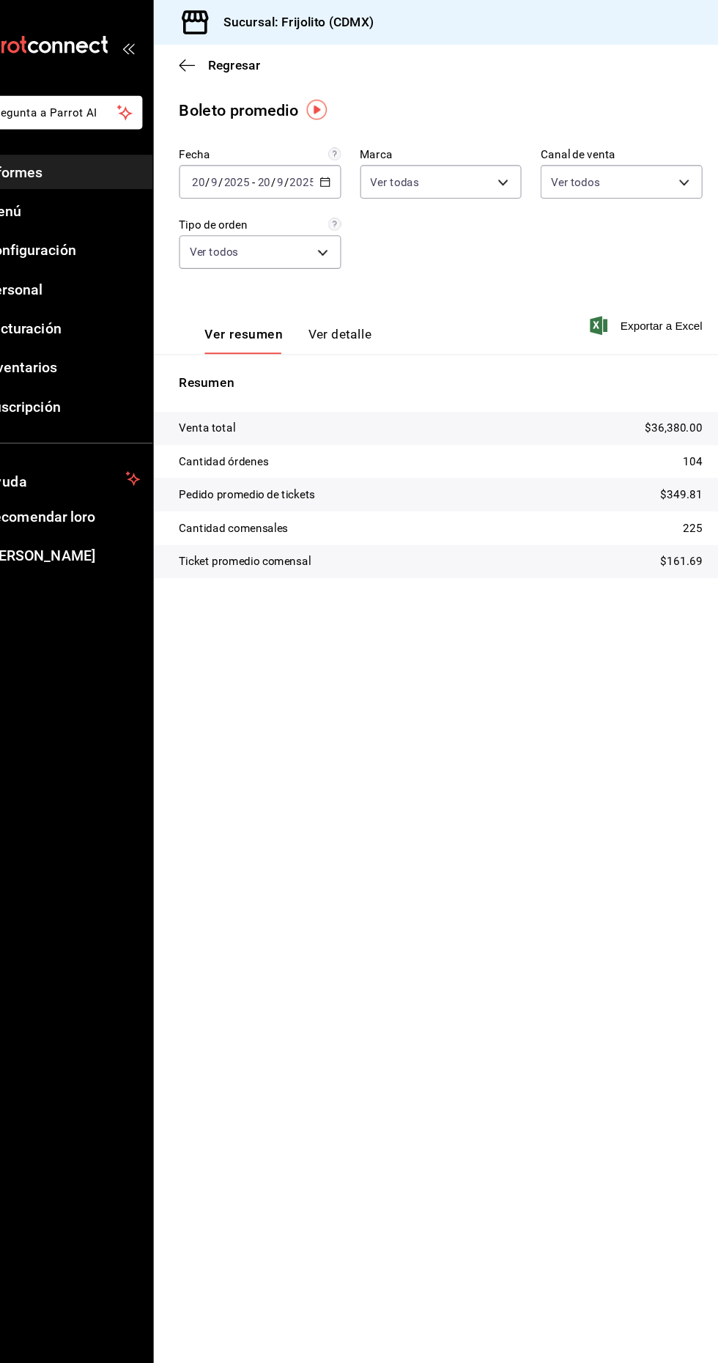
click at [357, 155] on div "[DATE] [DATE] - [DATE] [DATE]" at bounding box center [288, 167] width 149 height 31
click at [311, 243] on span "Ayer" at bounding box center [283, 244] width 114 height 15
click at [144, 149] on span "Informes" at bounding box center [106, 158] width 143 height 20
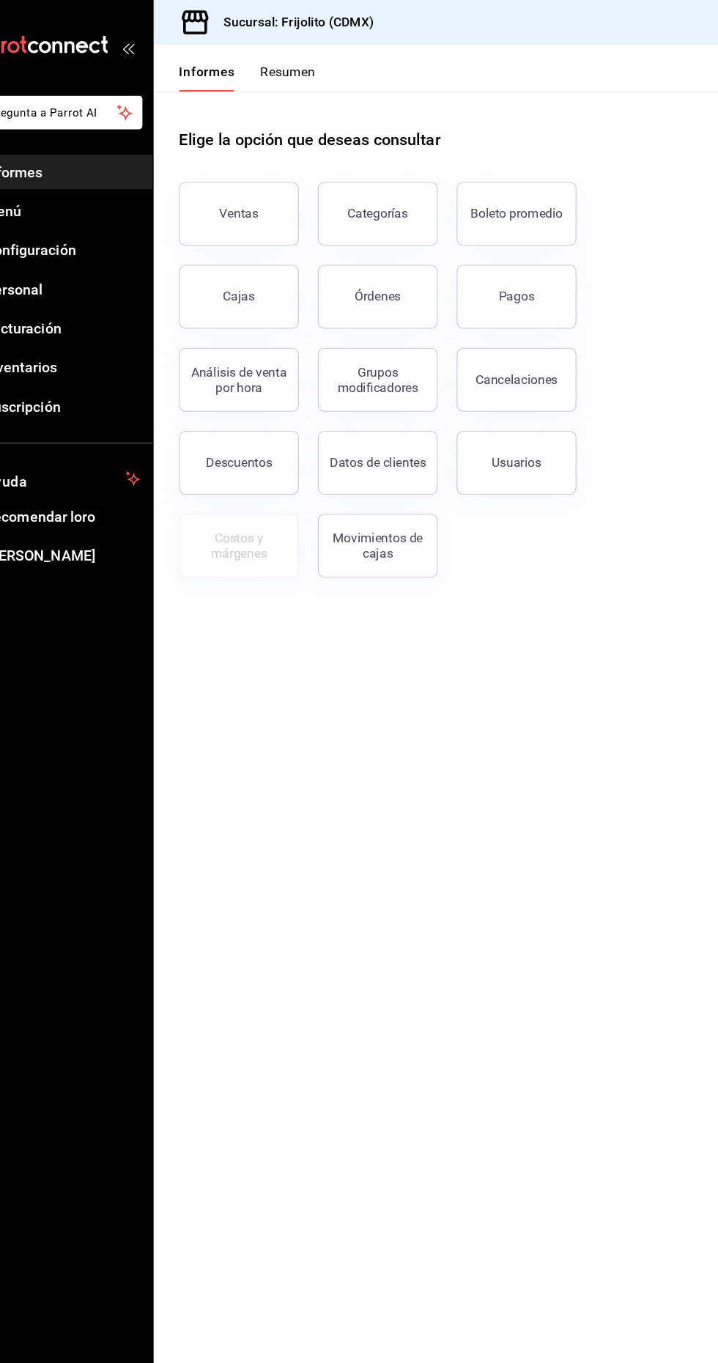
click at [292, 325] on button "Análisis de venta por hora" at bounding box center [269, 348] width 110 height 59
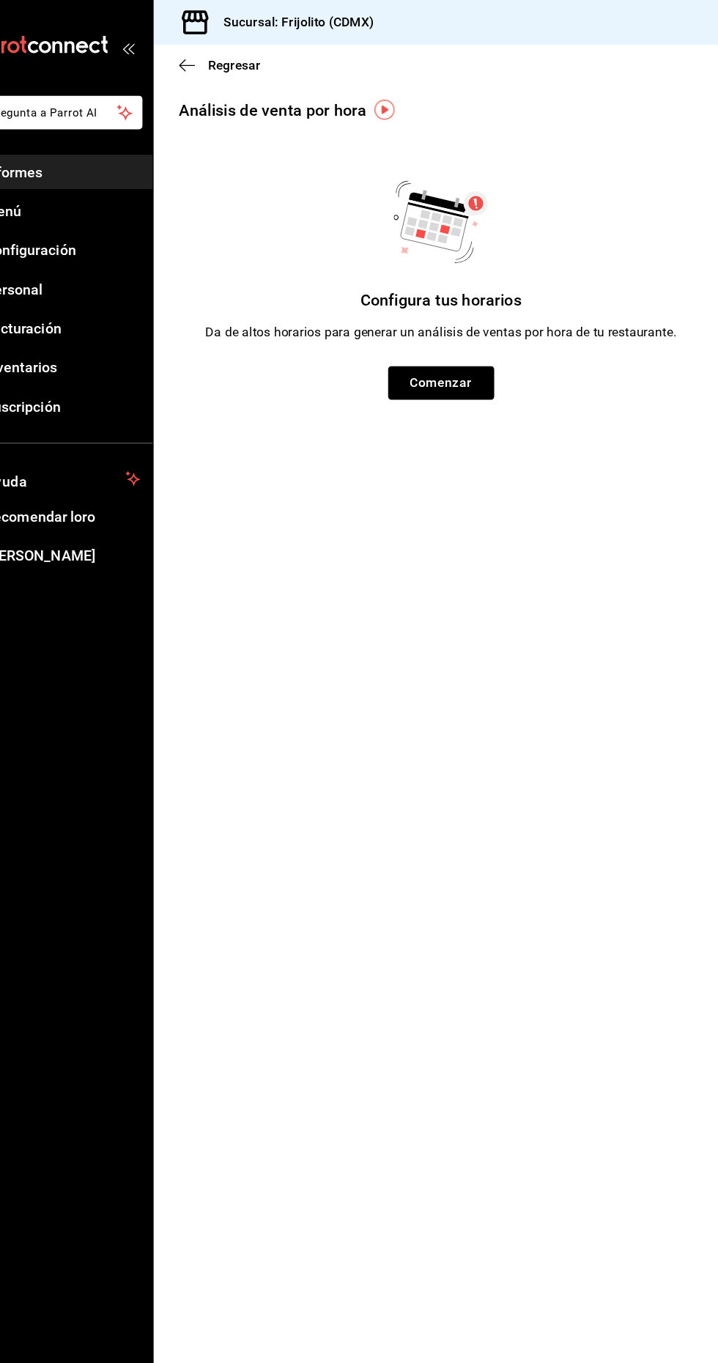
click at [451, 347] on font "Comenzar" at bounding box center [454, 351] width 57 height 14
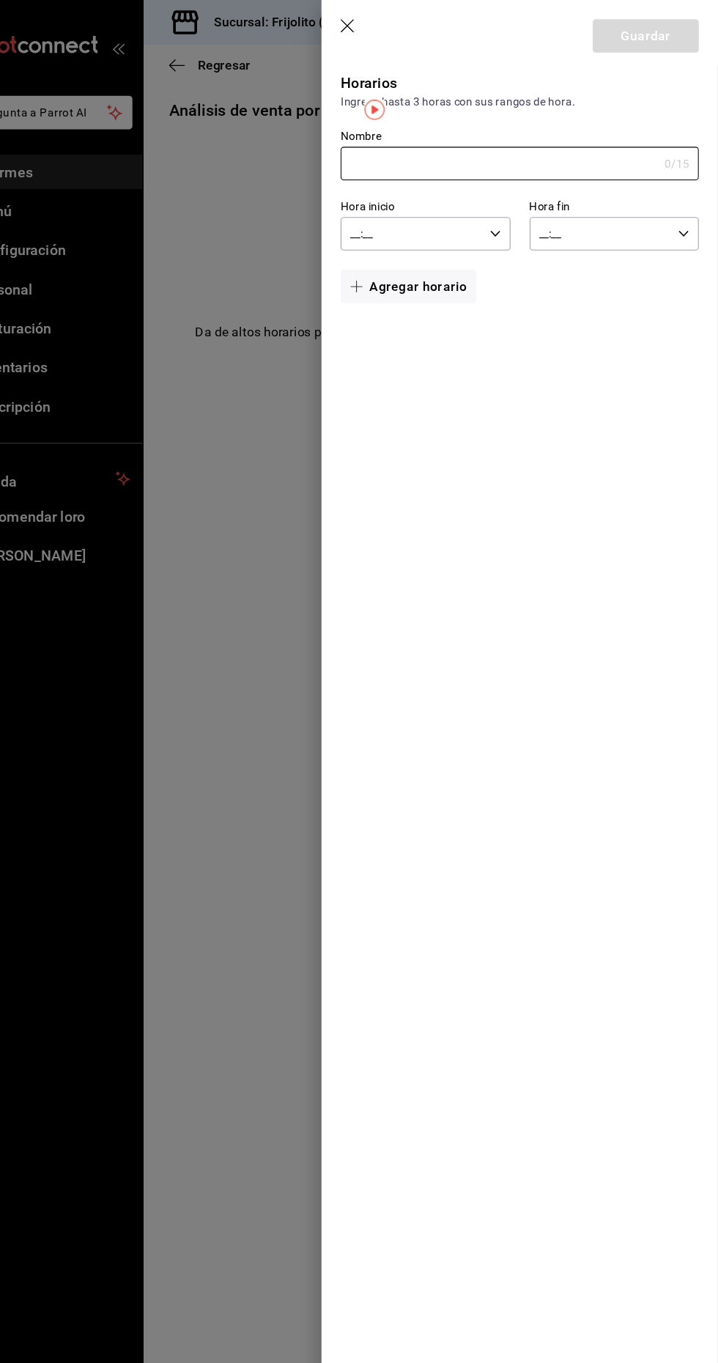
click at [313, 139] on div at bounding box center [359, 681] width 718 height 1363
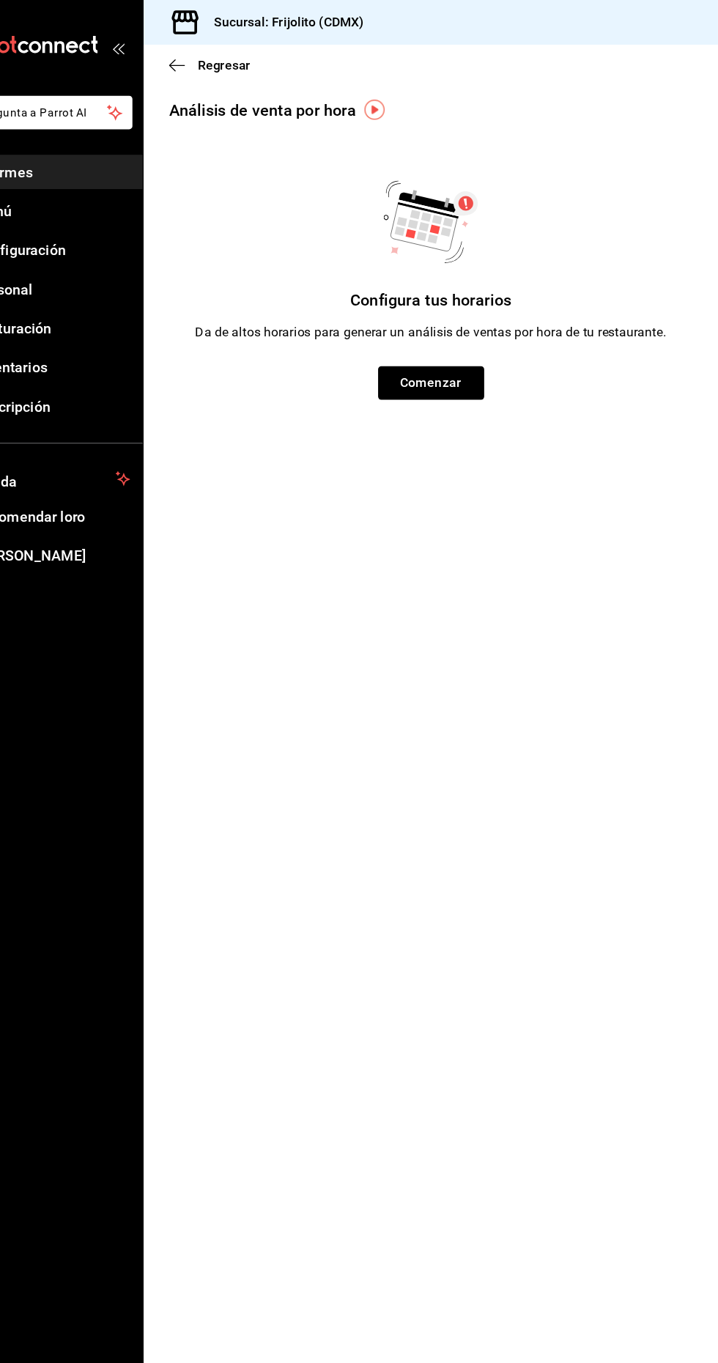
click at [405, 27] on div "Sucursal: Frijolito (CDMX)" at bounding box center [455, 20] width 528 height 41
click at [236, 59] on span "Regresar" at bounding box center [251, 60] width 75 height 14
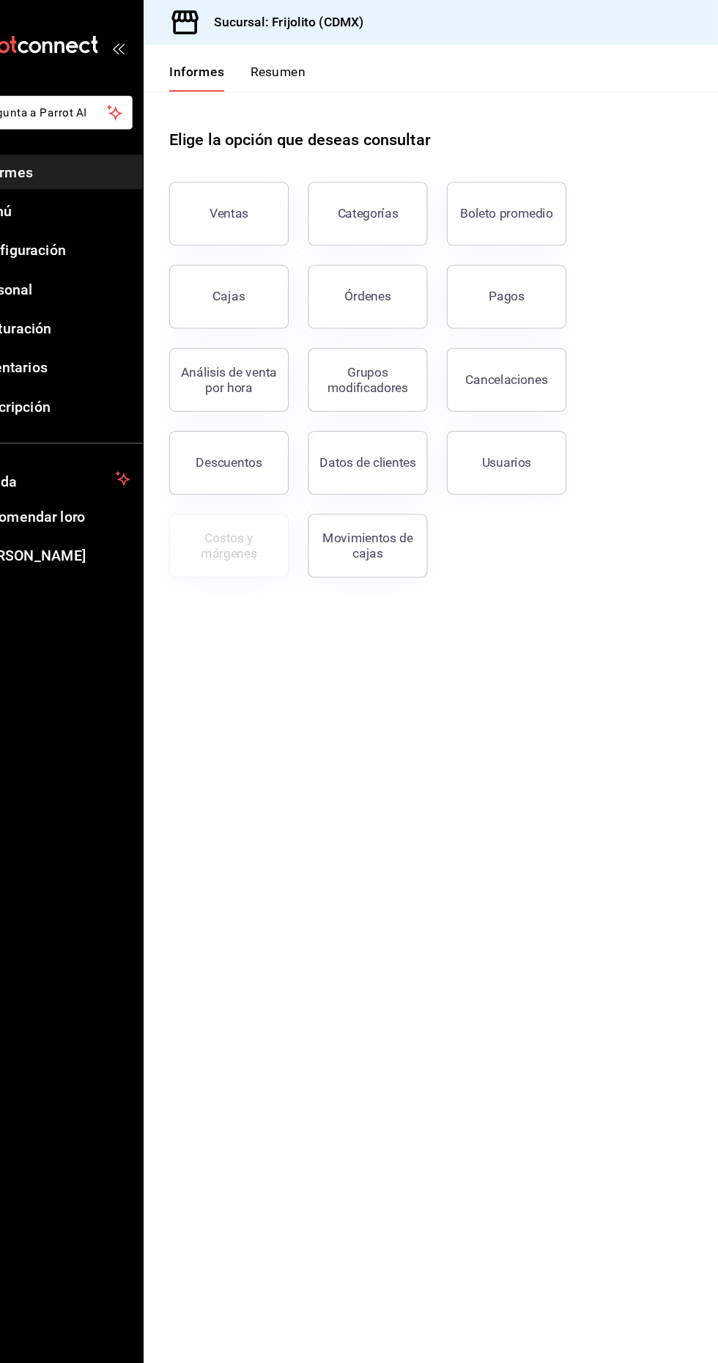
click at [294, 196] on button "Ventas" at bounding box center [269, 196] width 110 height 59
